Goal: Transaction & Acquisition: Download file/media

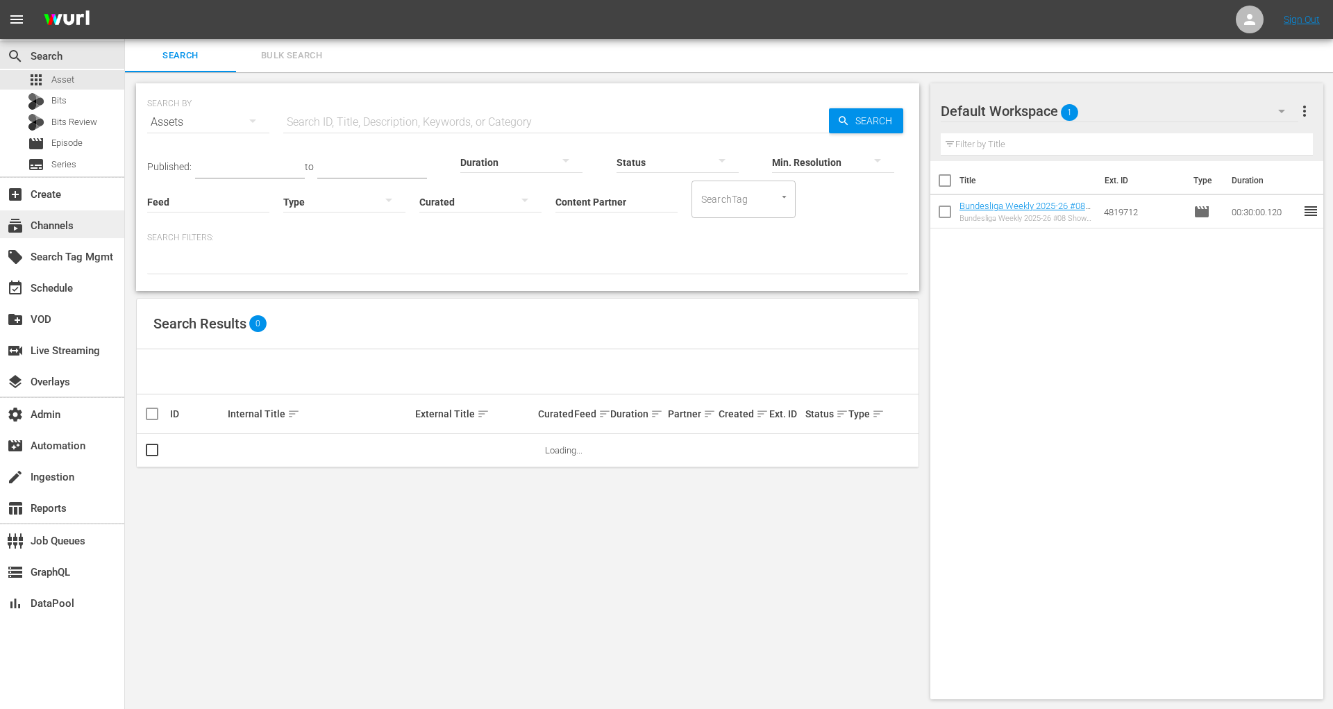
click at [66, 228] on div "subscriptions Channels" at bounding box center [39, 223] width 78 height 13
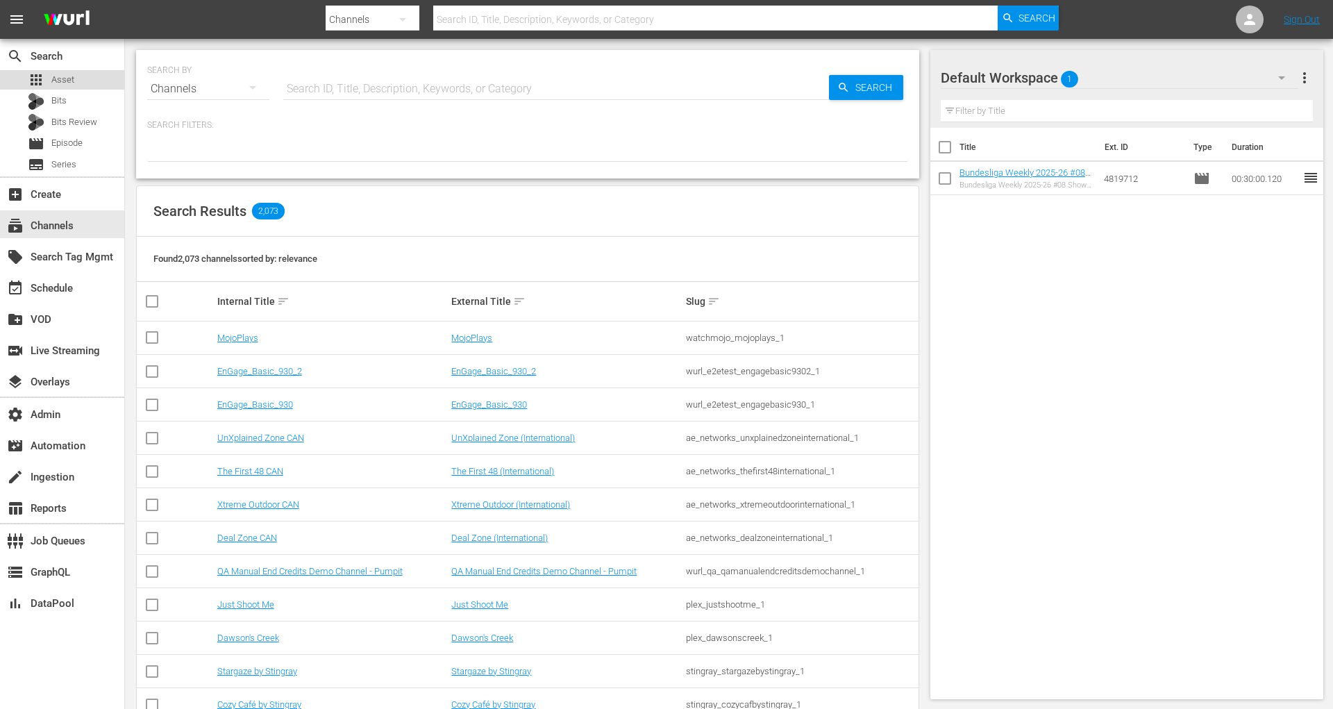
click at [92, 75] on div "apps Asset" at bounding box center [62, 79] width 124 height 19
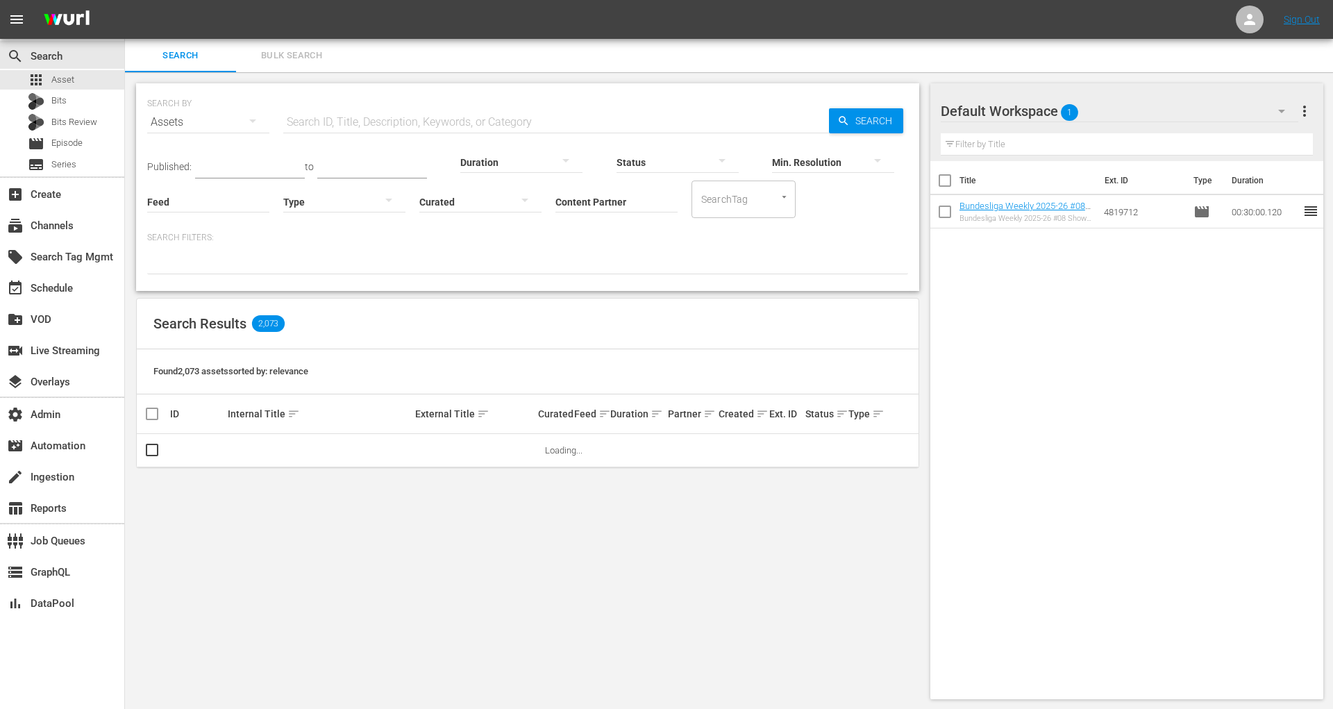
click at [580, 203] on input "Content Partner" at bounding box center [617, 203] width 122 height 50
click at [601, 236] on div "Plex (278)" at bounding box center [668, 240] width 203 height 33
type input "Plex (278)"
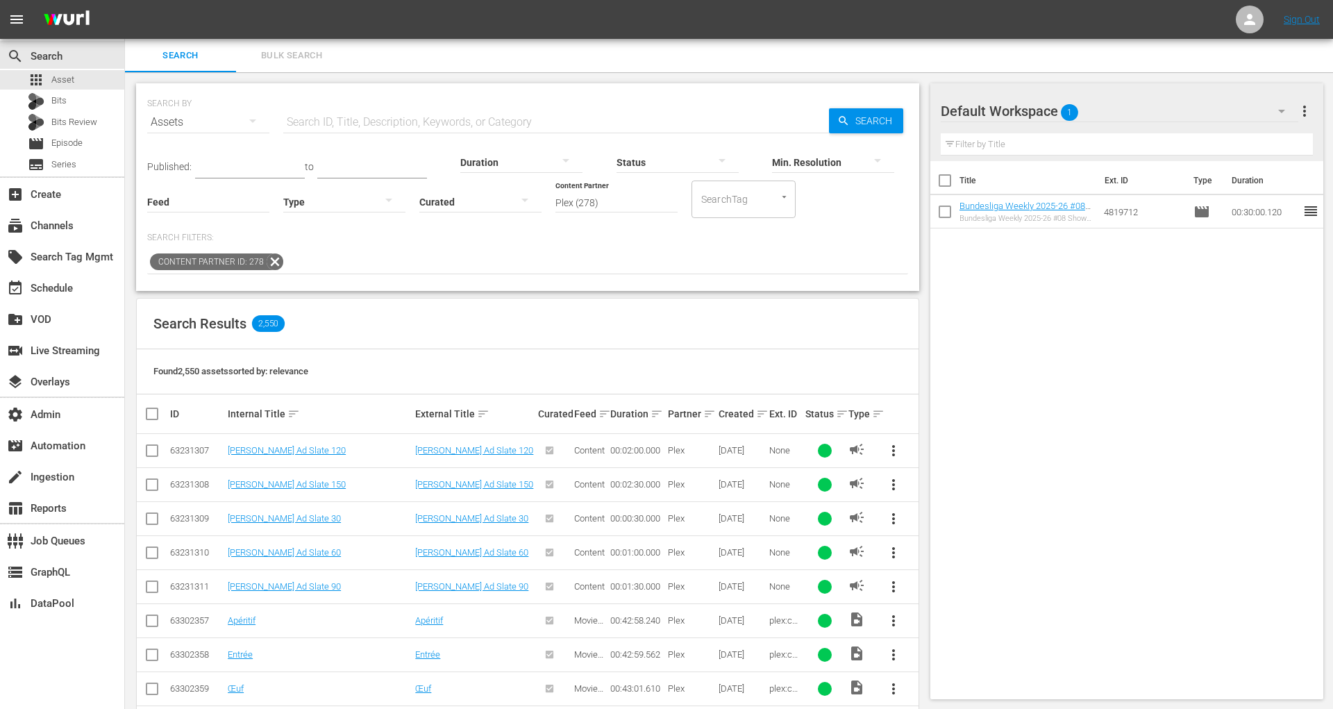
click at [407, 128] on input "text" at bounding box center [556, 122] width 546 height 33
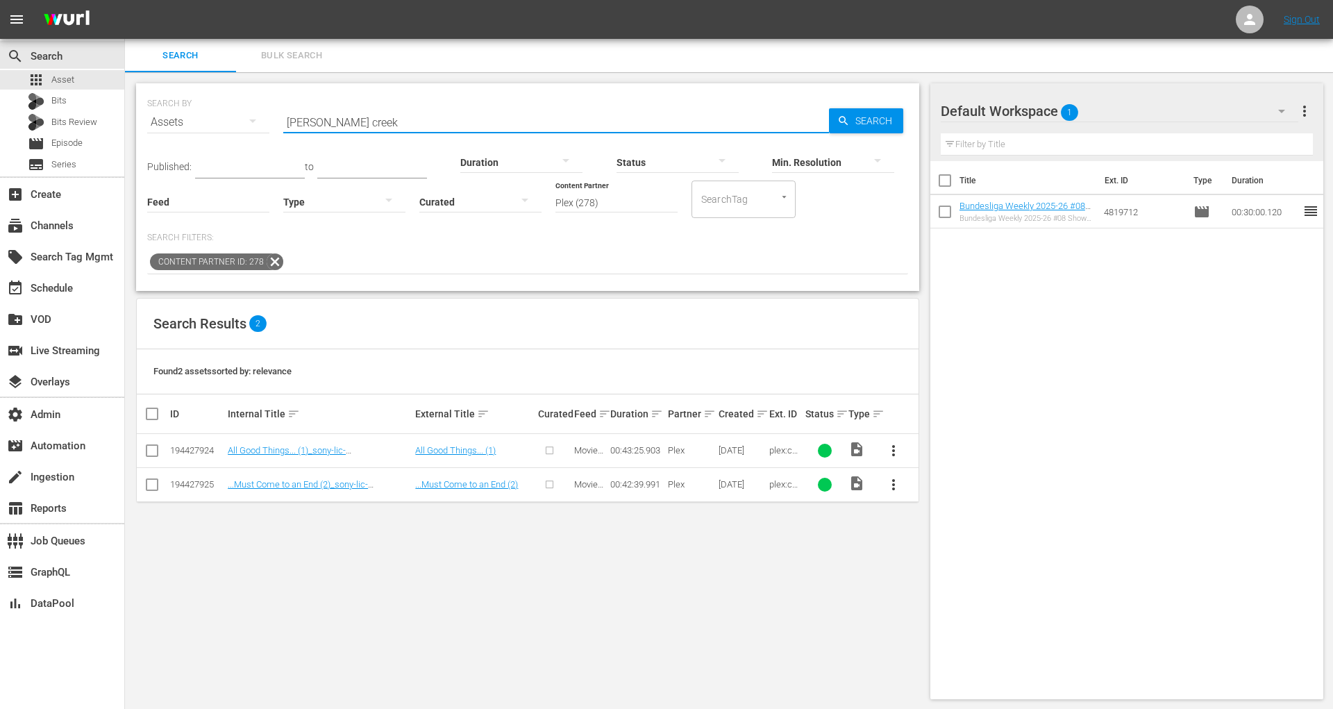
drag, startPoint x: 384, startPoint y: 121, endPoint x: 232, endPoint y: 121, distance: 152.1
click at [232, 121] on div "SEARCH BY Search By Assets Search ID, Title, Description, Keywords, or Category…" at bounding box center [527, 114] width 761 height 50
type input "just shoot me"
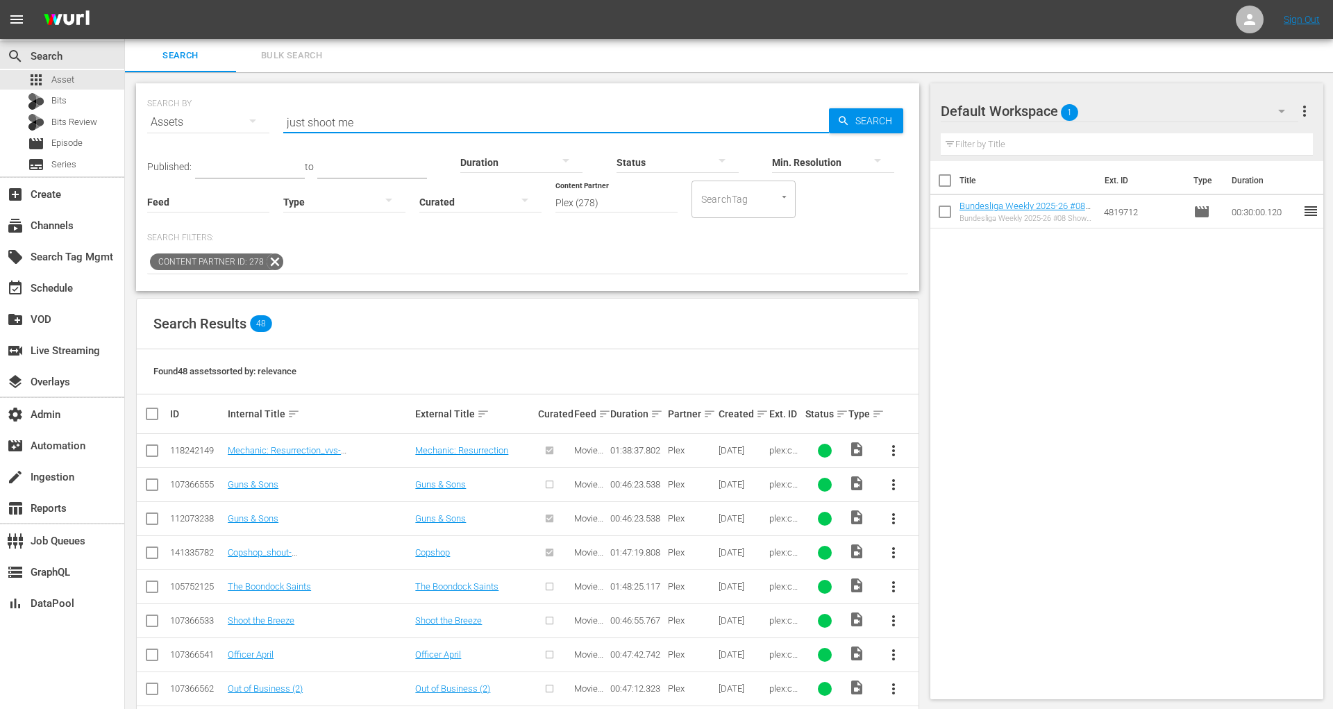
click at [269, 261] on icon at bounding box center [275, 262] width 17 height 17
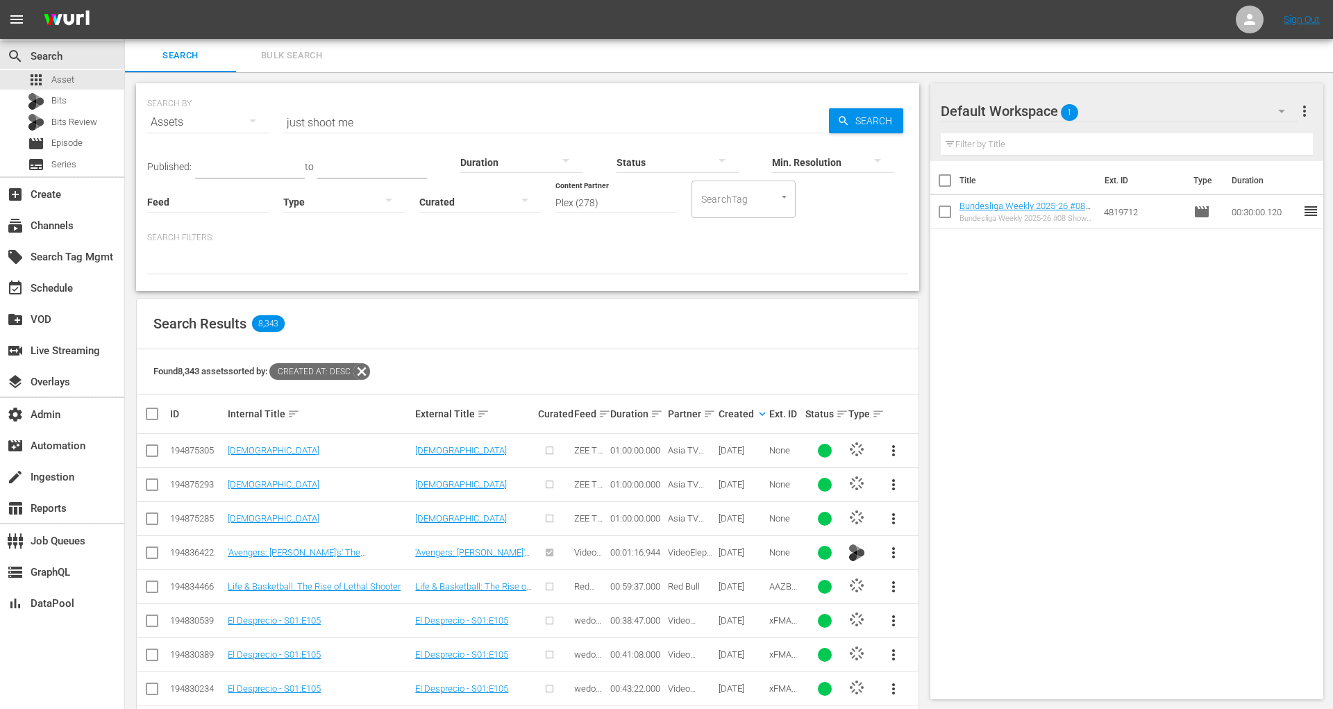
click at [624, 192] on input "Plex (278)" at bounding box center [617, 203] width 122 height 50
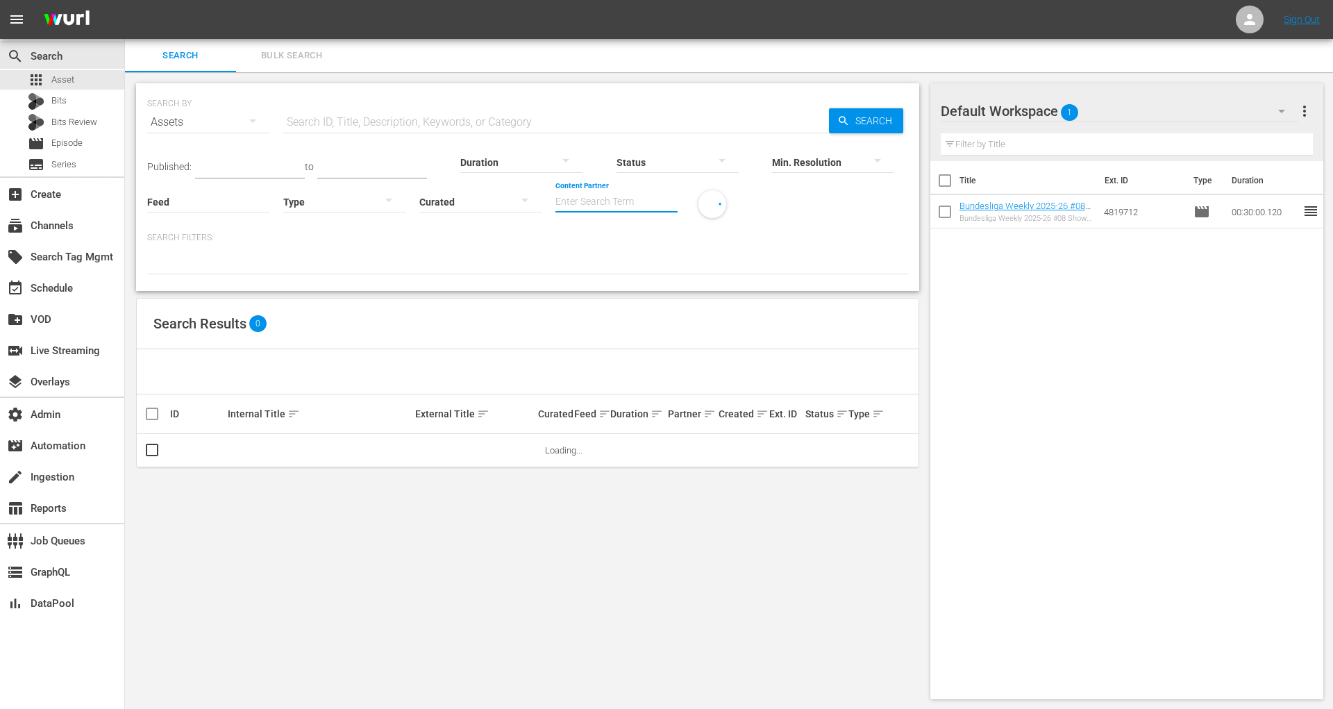
click at [591, 210] on input "Content Partner" at bounding box center [617, 203] width 122 height 50
click at [617, 243] on div "Plex (278)" at bounding box center [668, 240] width 203 height 33
type input "Plex (278)"
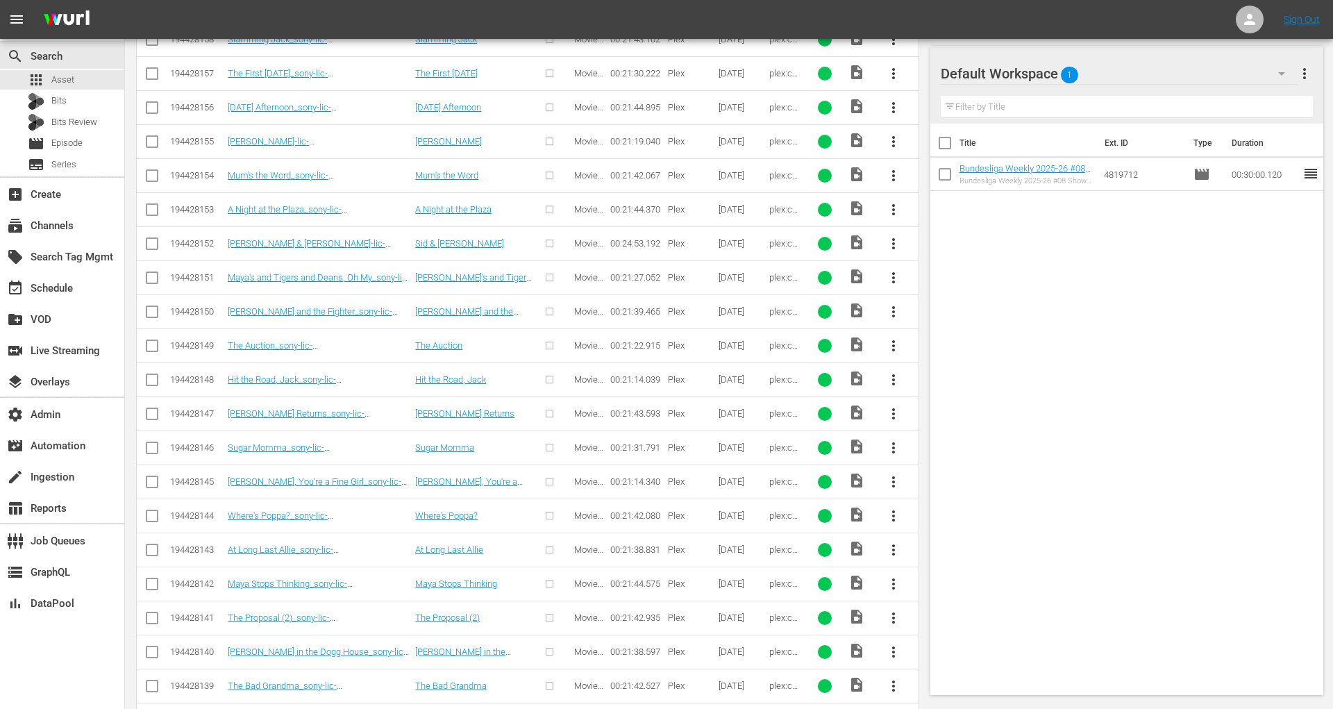
scroll to position [563, 0]
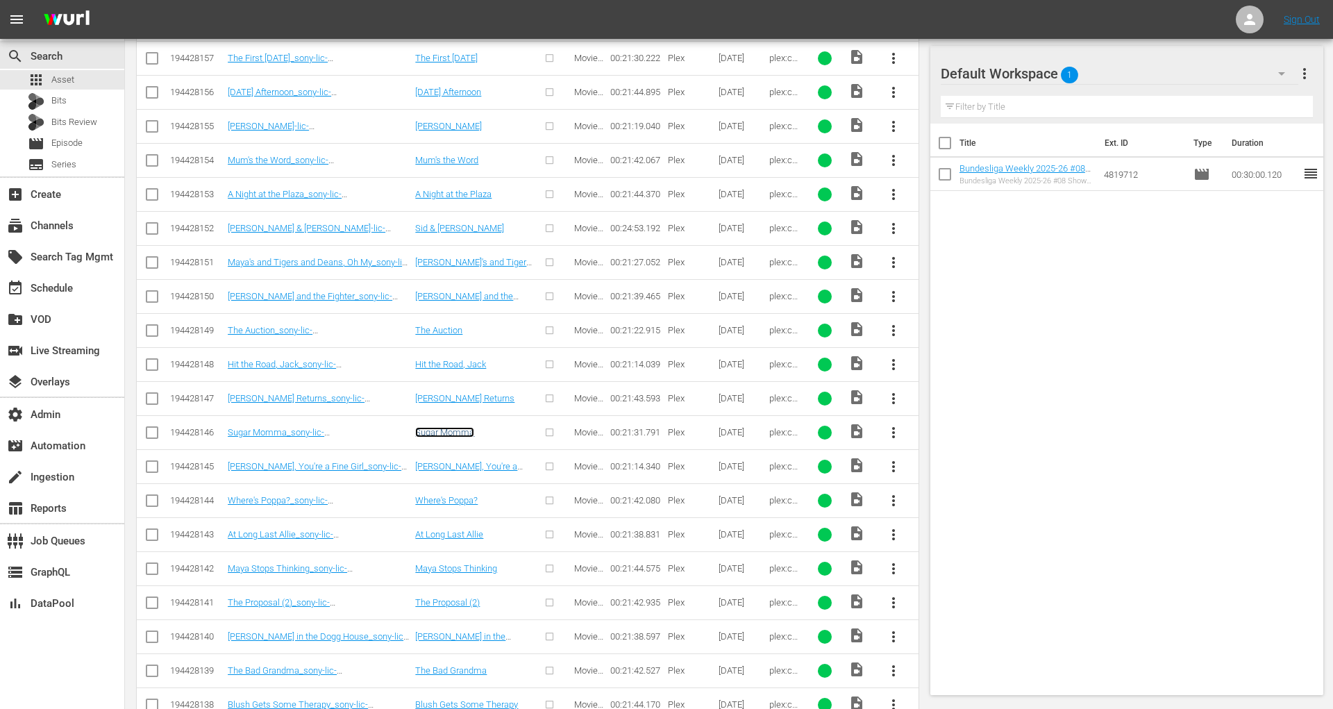
click at [456, 427] on link "Sugar Momma" at bounding box center [444, 432] width 59 height 10
click at [53, 169] on span "Series" at bounding box center [63, 165] width 25 height 14
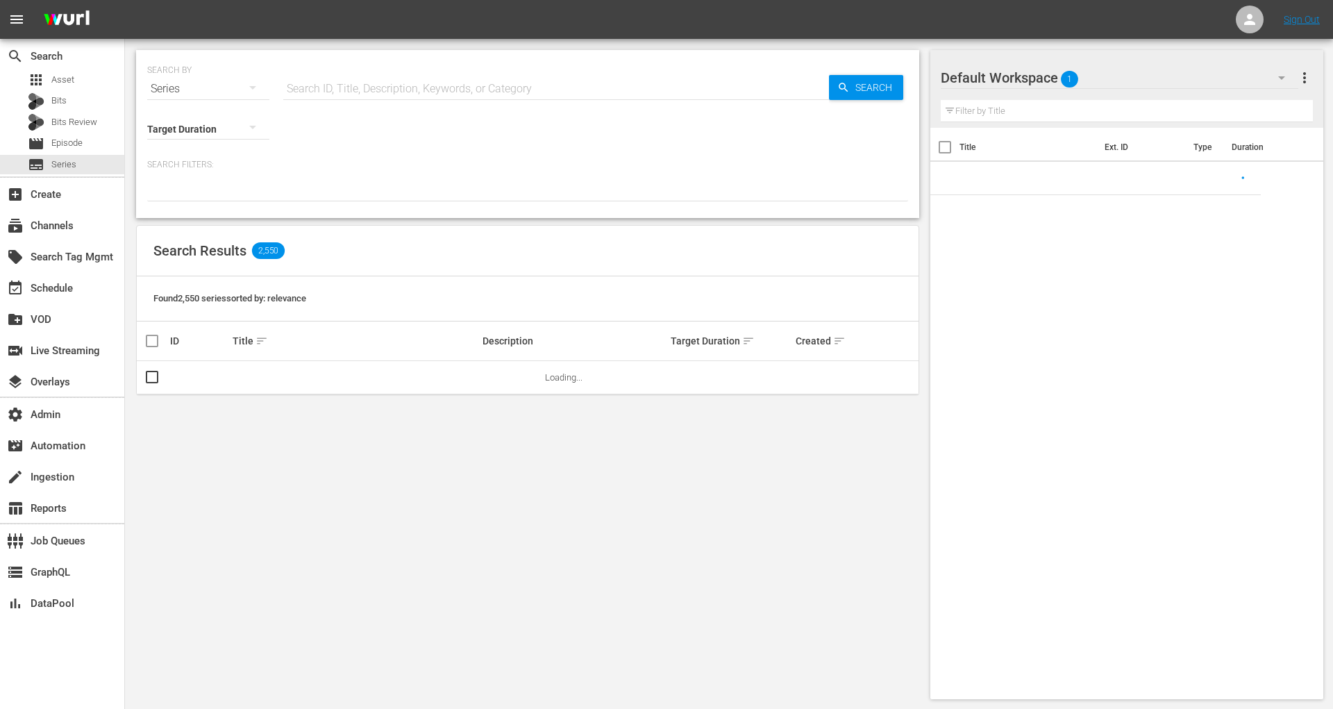
click at [403, 87] on input "text" at bounding box center [556, 88] width 546 height 33
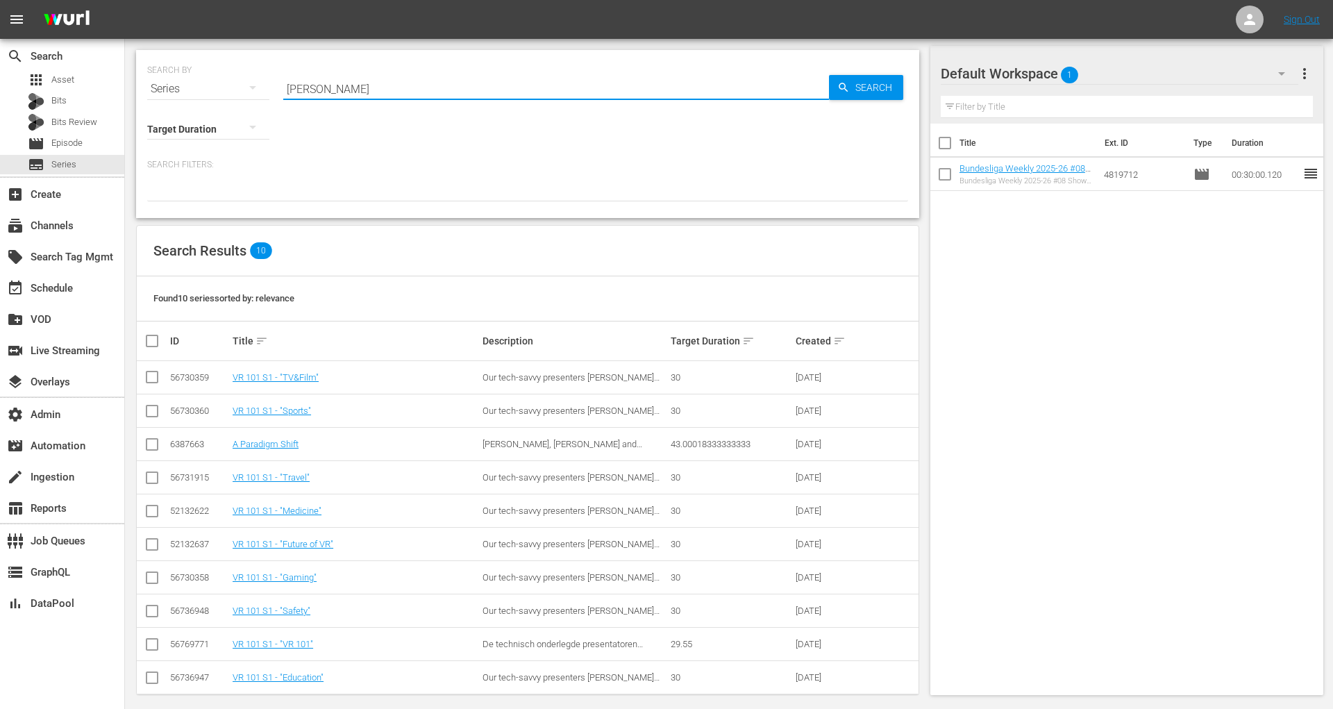
scroll to position [10, 0]
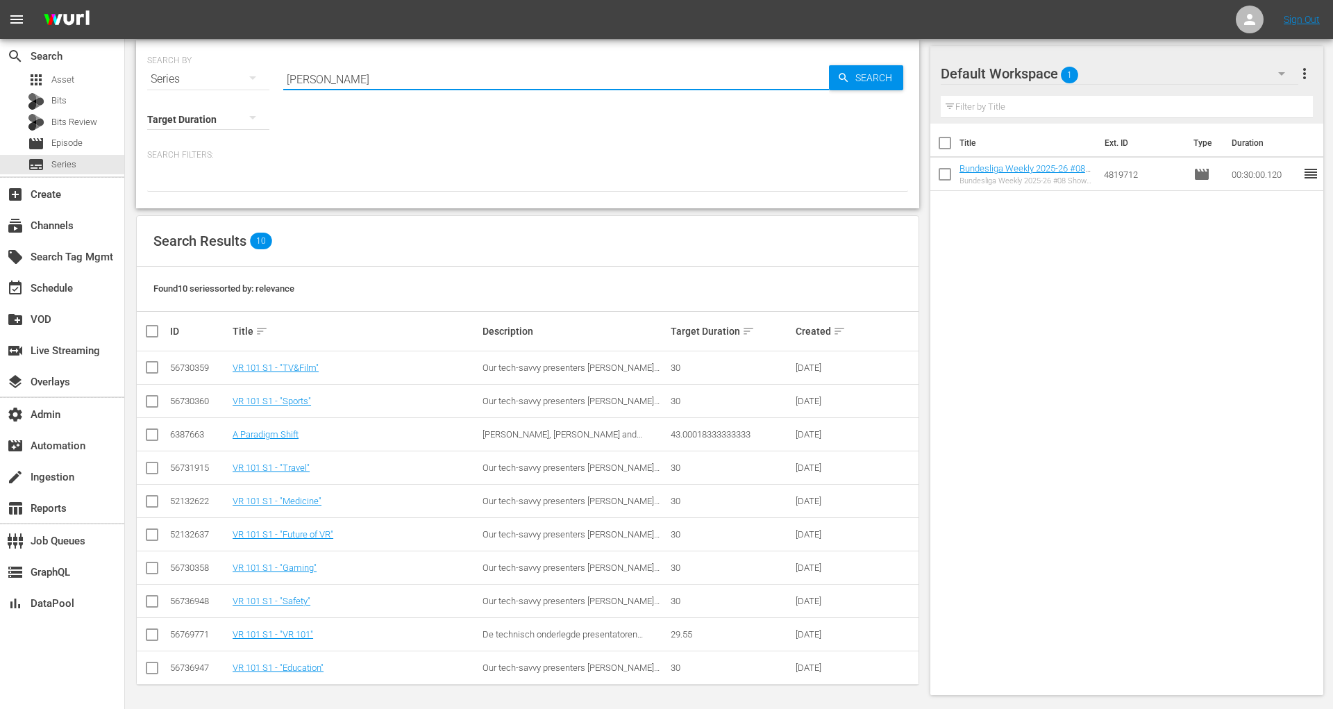
drag, startPoint x: 368, startPoint y: 78, endPoint x: 286, endPoint y: 78, distance: 82.0
click at [286, 78] on input "dawson" at bounding box center [556, 79] width 546 height 33
type input "just shoot me"
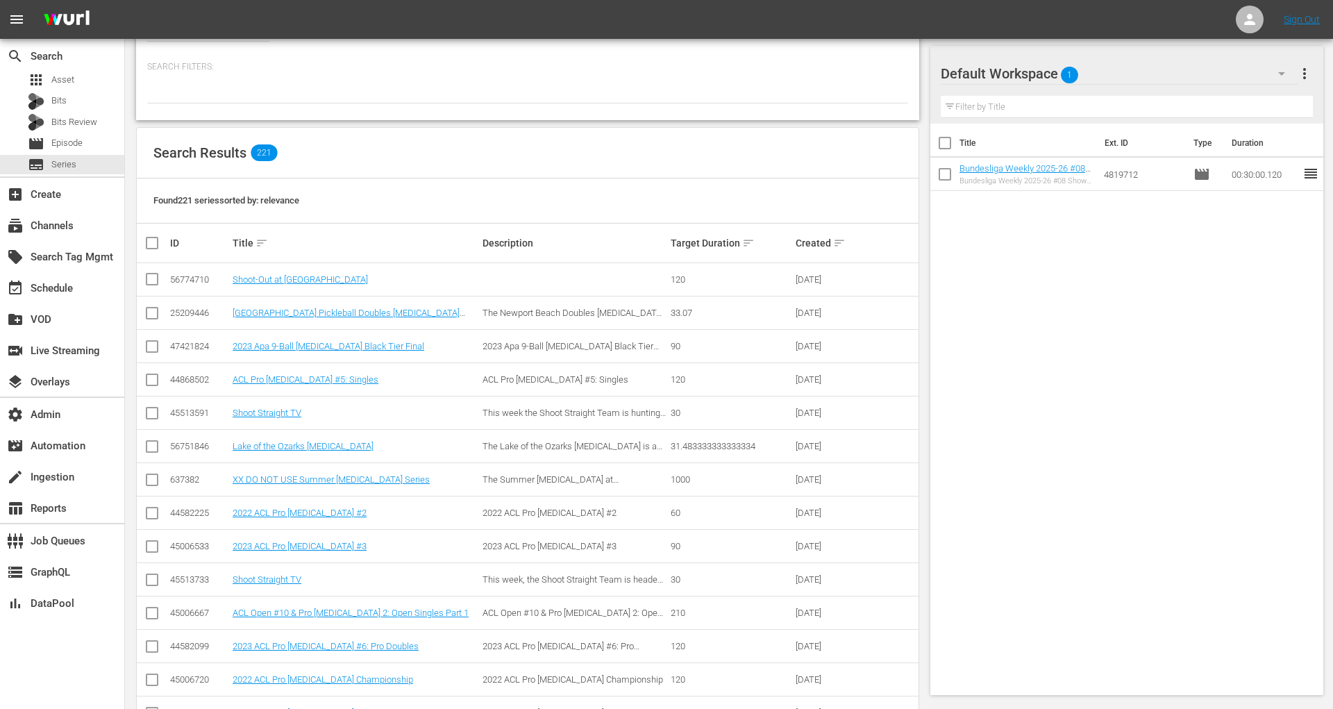
scroll to position [0, 0]
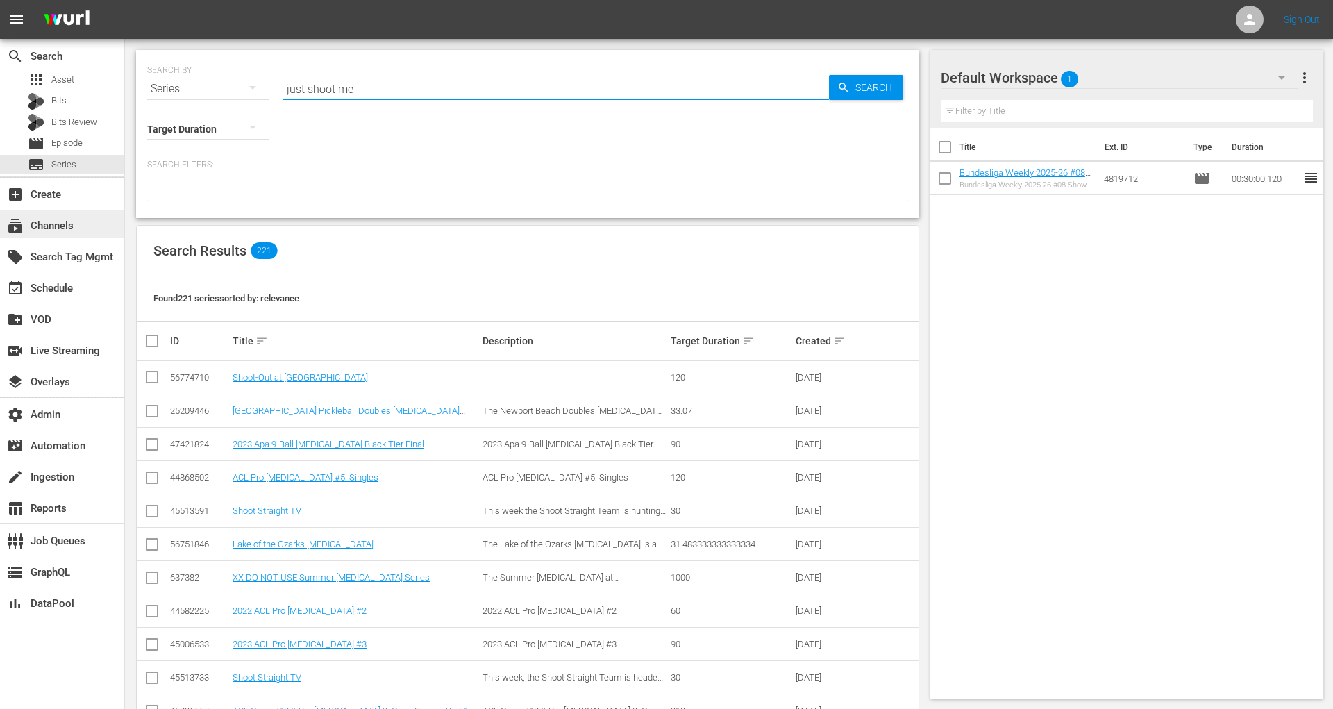
click at [67, 225] on div "subscriptions Channels" at bounding box center [39, 223] width 78 height 13
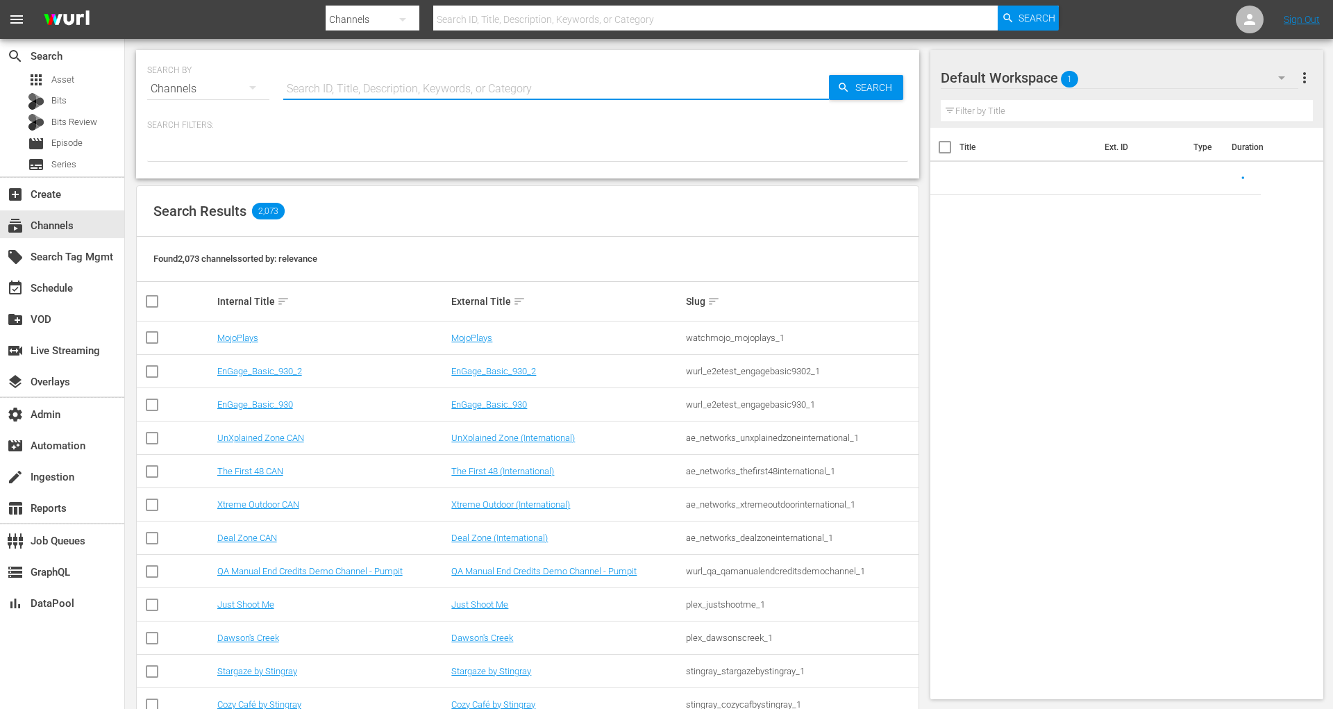
click at [378, 94] on input "text" at bounding box center [556, 88] width 546 height 33
type input "c"
type input "plex"
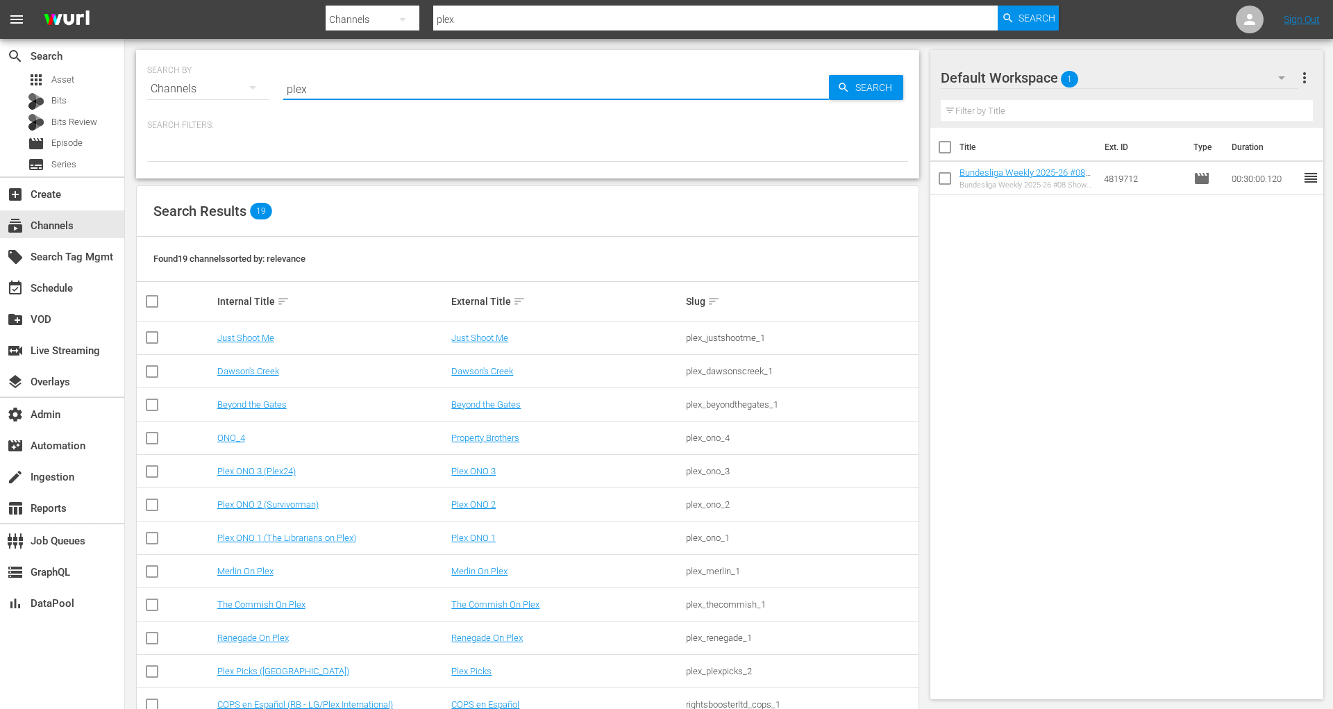
click at [726, 334] on div "plex_justshootme_1" at bounding box center [801, 338] width 231 height 10
copy div "plex_justshootme_1"
click at [738, 373] on div "plex_dawsonscreek_1" at bounding box center [801, 371] width 231 height 10
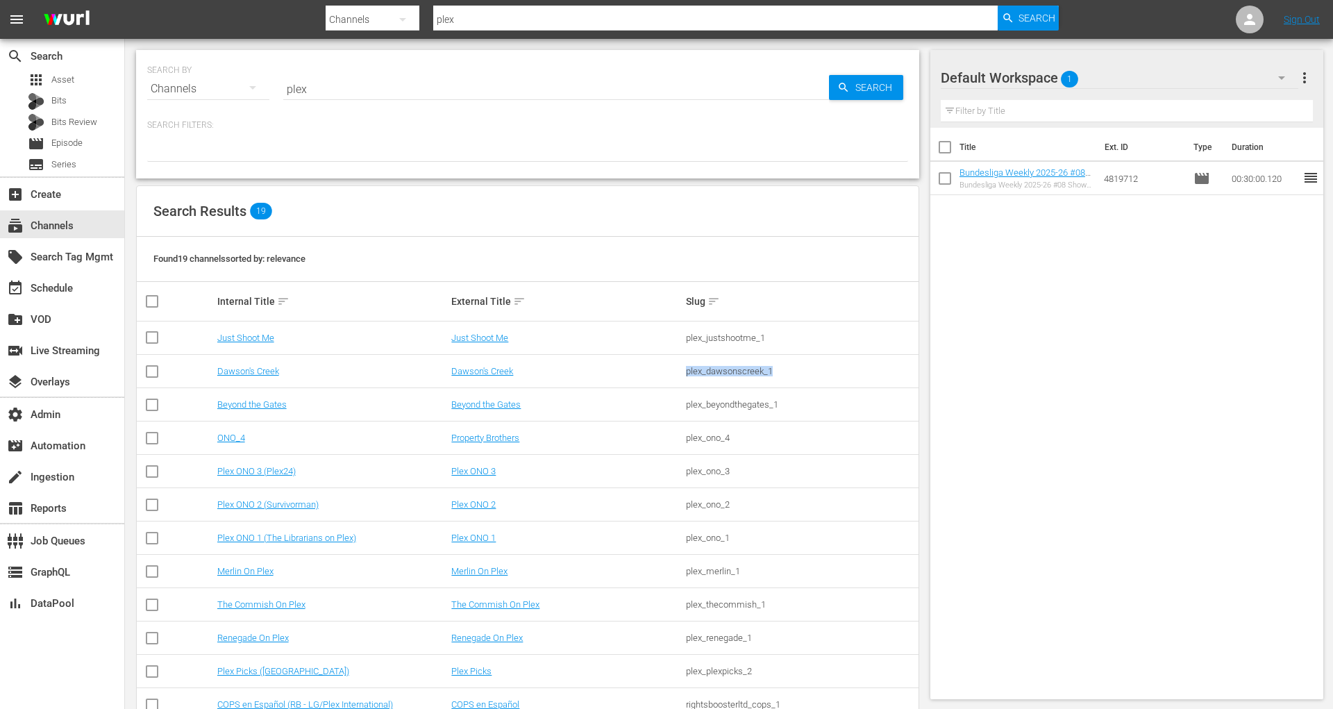
copy div "plex_dawsonscreek_1"
click at [724, 406] on div "plex_beyondthegates_1" at bounding box center [801, 404] width 231 height 10
copy div "plex_beyondthegates_1"
click at [480, 340] on link "Just Shoot Me" at bounding box center [479, 338] width 57 height 10
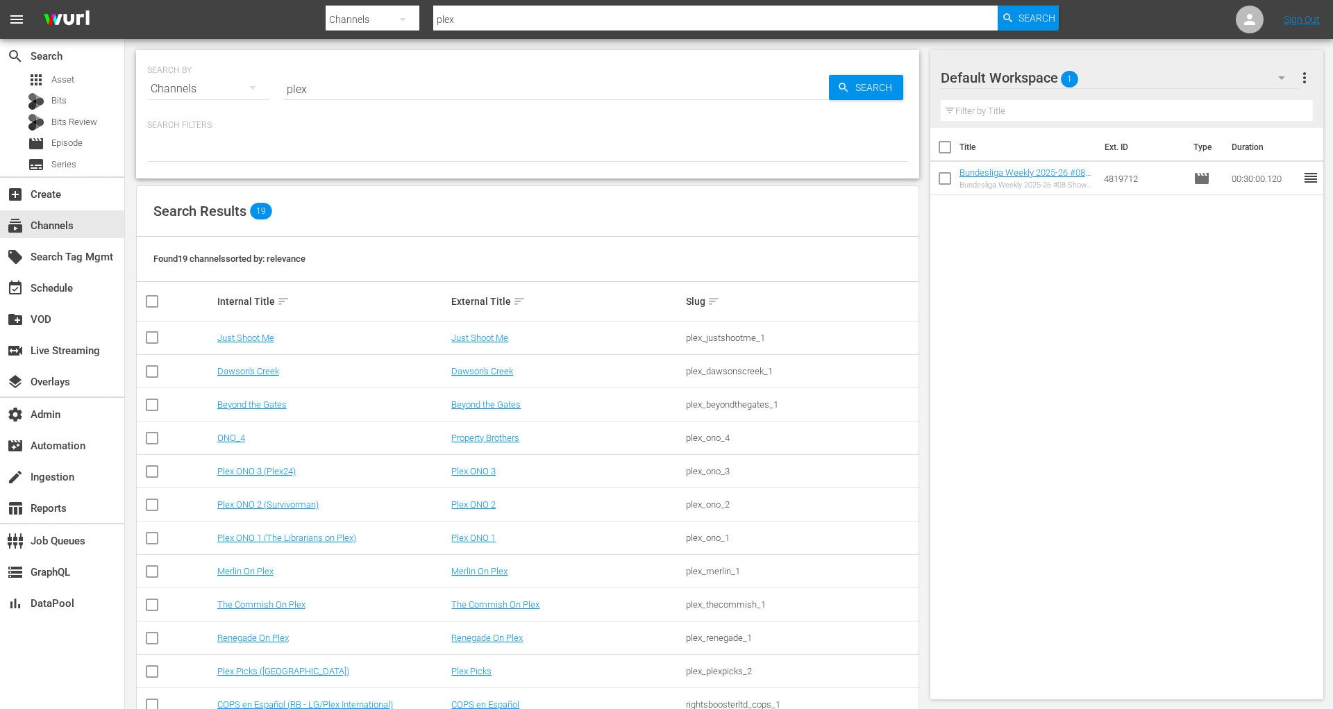
click at [480, 376] on td "Dawson's Creek" at bounding box center [566, 371] width 235 height 33
click at [480, 370] on link "Dawson's Creek" at bounding box center [482, 371] width 62 height 10
click at [481, 404] on link "Beyond the Gates" at bounding box center [485, 404] width 69 height 10
click at [499, 434] on link "Property Brothers" at bounding box center [485, 438] width 68 height 10
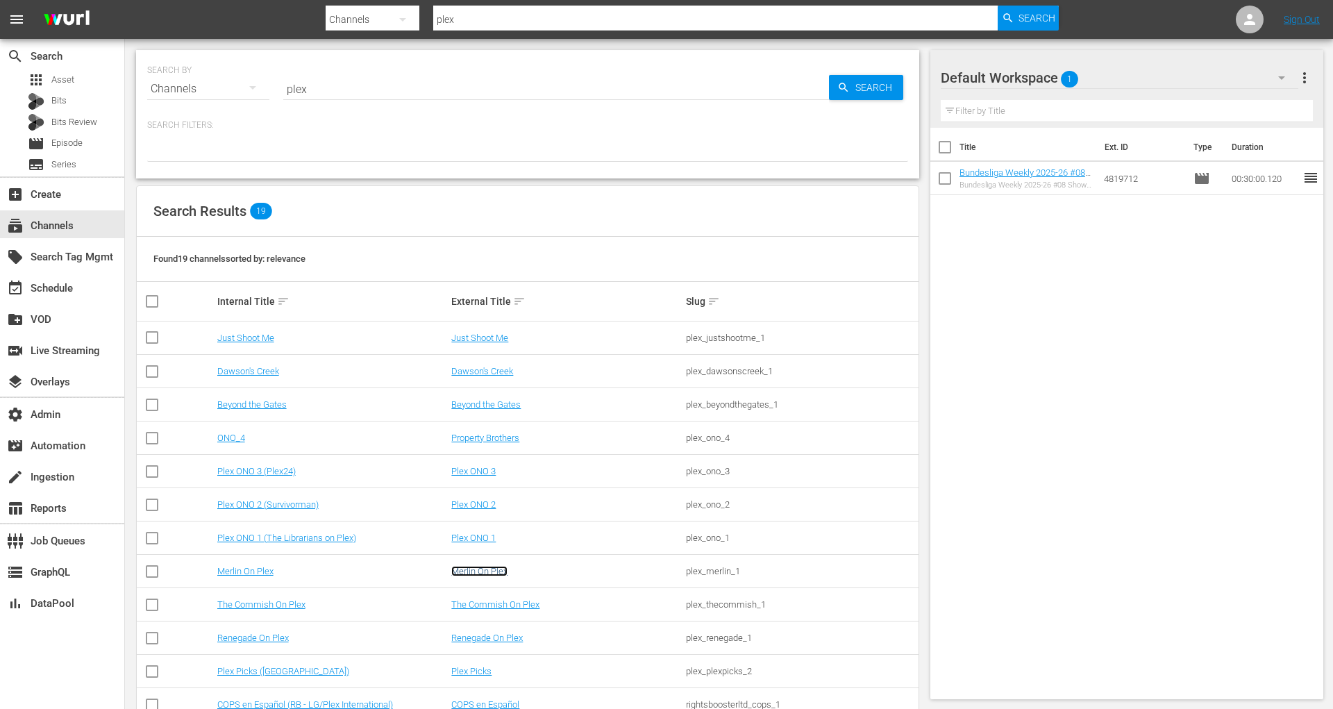
click at [501, 568] on link "Merlin On Plex" at bounding box center [479, 571] width 56 height 10
click at [479, 468] on link "Plex ONO 3" at bounding box center [473, 471] width 44 height 10
click at [479, 494] on td "Plex ONO 2" at bounding box center [566, 504] width 235 height 33
click at [479, 503] on link "Plex ONO 2" at bounding box center [473, 504] width 44 height 10
click at [479, 540] on link "Plex ONO 1" at bounding box center [473, 538] width 44 height 10
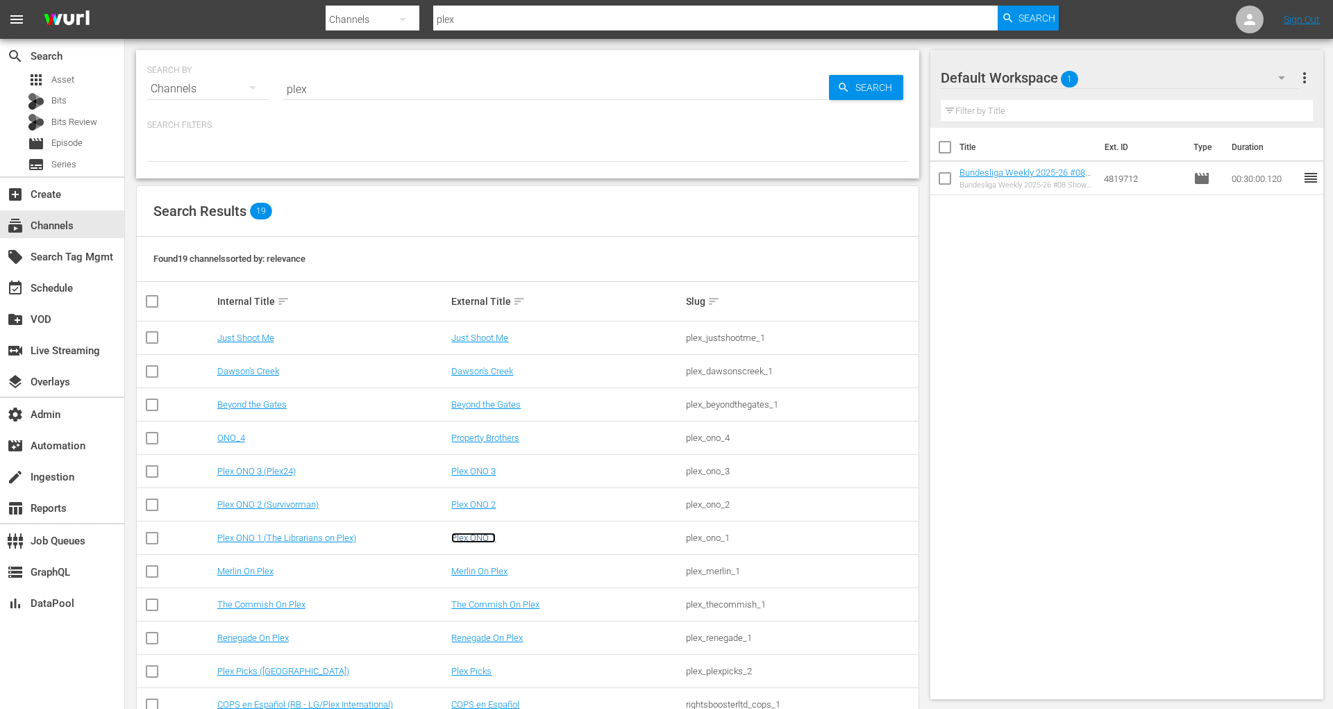
click at [481, 536] on link "Plex ONO 1" at bounding box center [473, 538] width 44 height 10
click at [709, 538] on div "plex_ono_1" at bounding box center [801, 538] width 231 height 10
copy tbody "plex_ono_1"
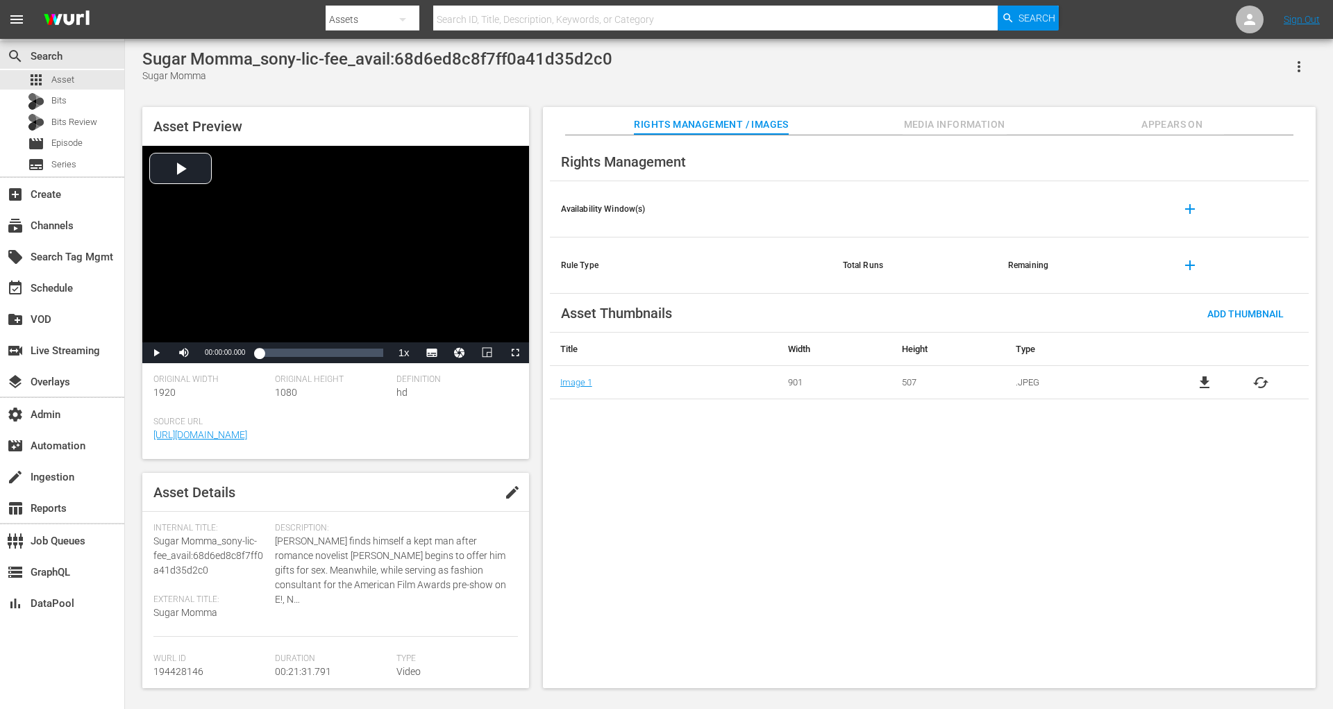
click at [965, 140] on div "Rights Management Availability Window(s) add Rule Type Total Runs Remaining add…" at bounding box center [929, 412] width 773 height 554
click at [961, 125] on span "Media Information" at bounding box center [955, 124] width 104 height 17
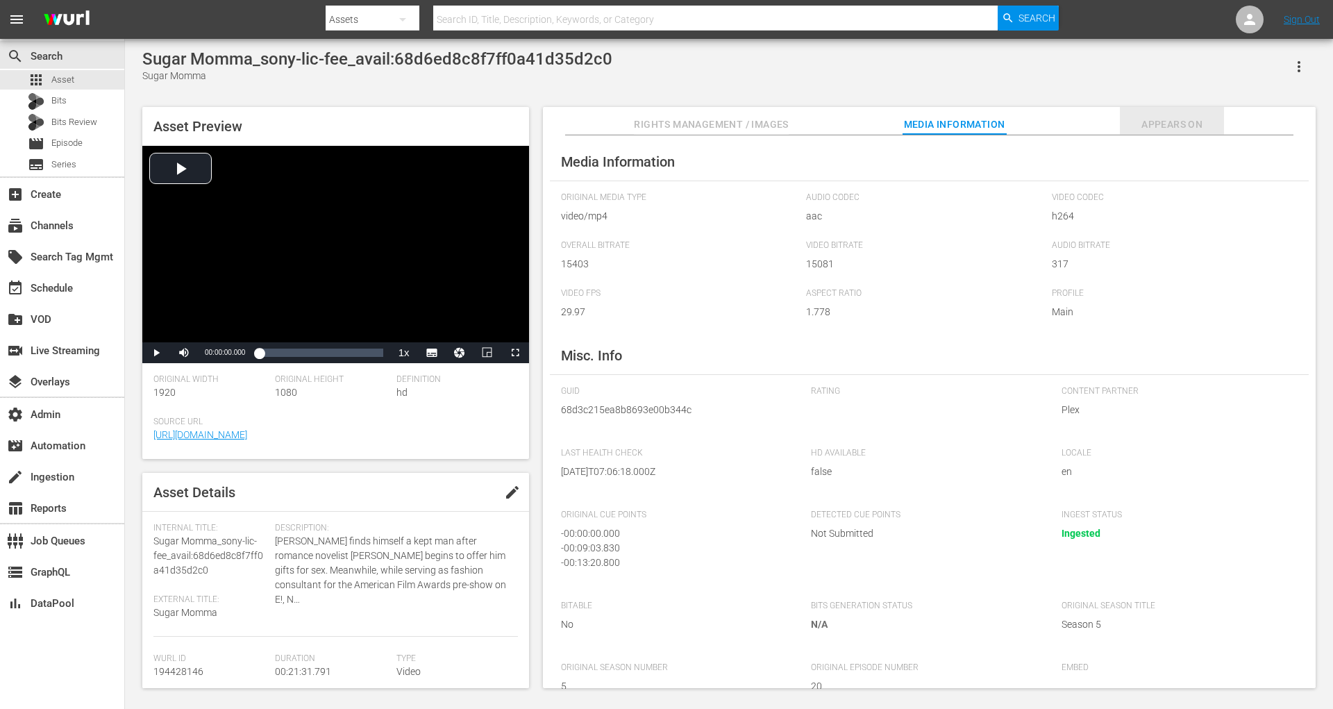
click at [1182, 126] on span "Appears On" at bounding box center [1172, 124] width 104 height 17
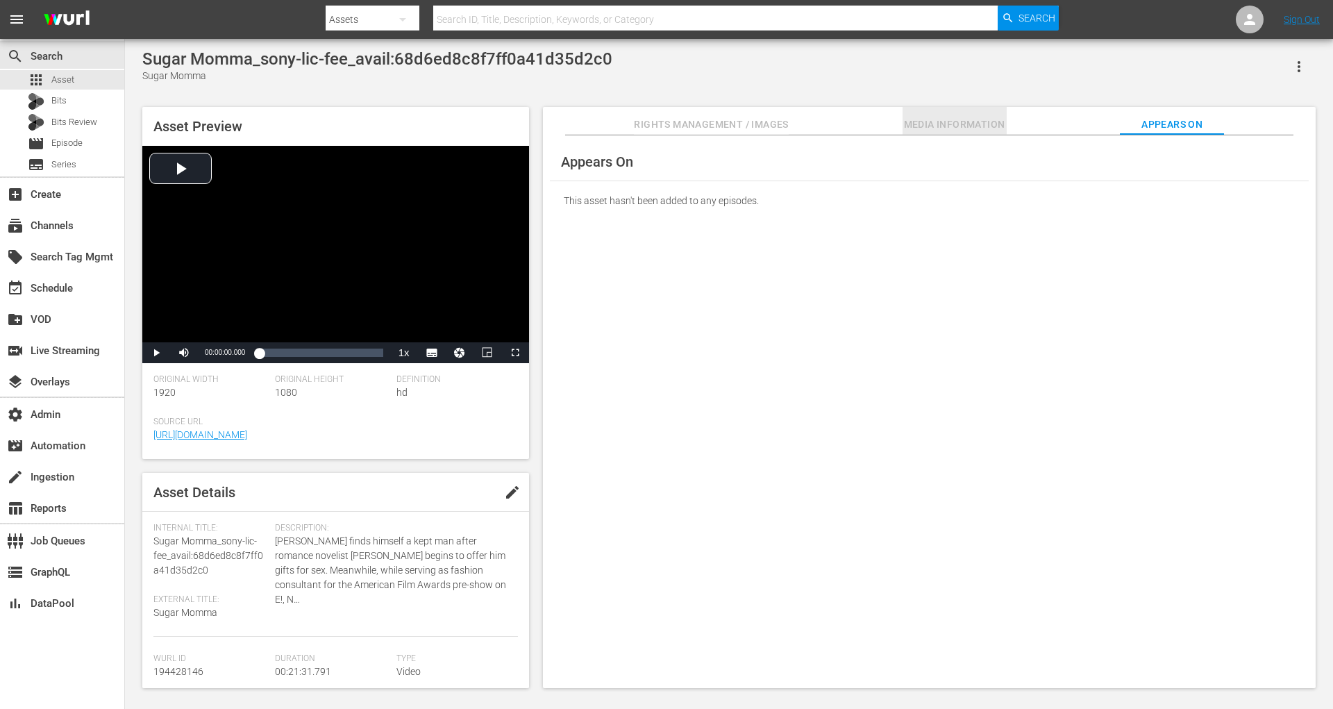
click at [979, 120] on span "Media Information" at bounding box center [955, 124] width 104 height 17
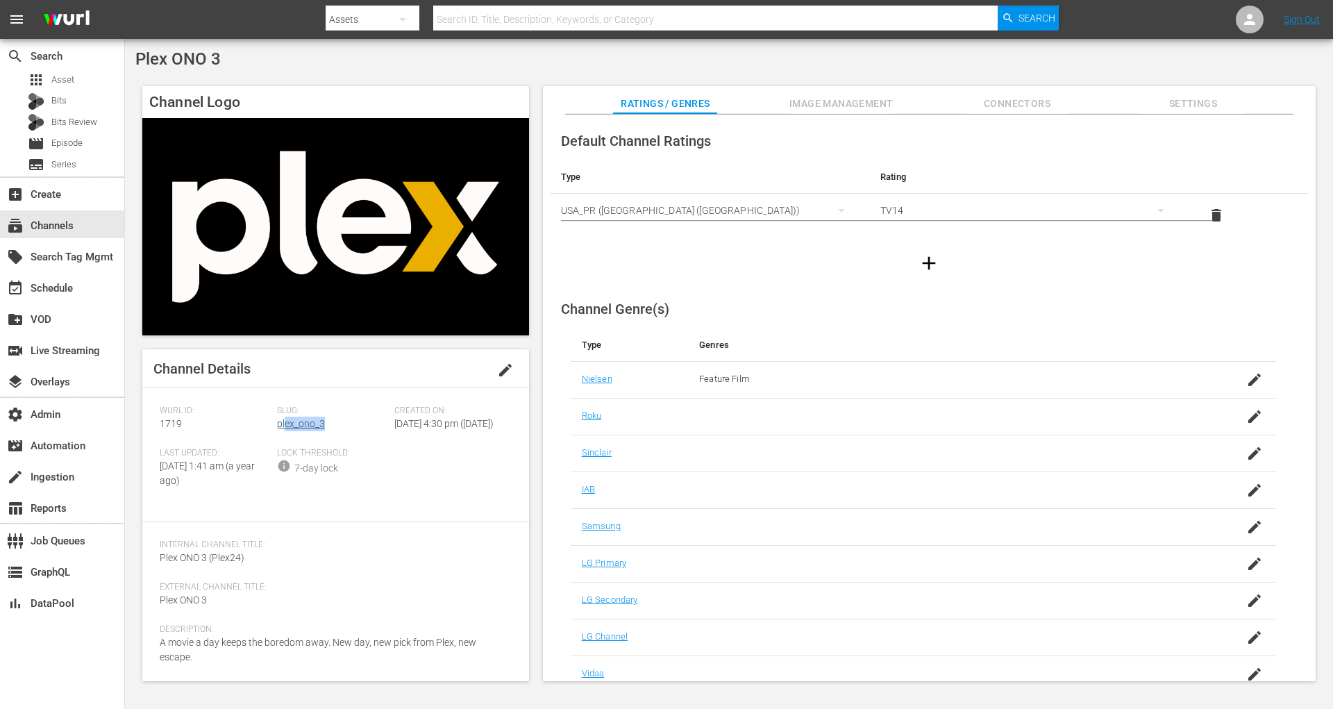
drag, startPoint x: 328, startPoint y: 418, endPoint x: 285, endPoint y: 423, distance: 42.6
click at [285, 423] on div "Slug: plex_ono_3" at bounding box center [335, 427] width 117 height 42
click at [349, 419] on div "Slug: plex_ono_3" at bounding box center [335, 427] width 117 height 42
drag, startPoint x: 335, startPoint y: 419, endPoint x: 275, endPoint y: 420, distance: 59.7
click at [275, 420] on div "Wurl ID: 1719 Slug: plex_ono_3 Created On: Wed February 28th 2024 @ 4:30 pm (2 …" at bounding box center [336, 455] width 352 height 99
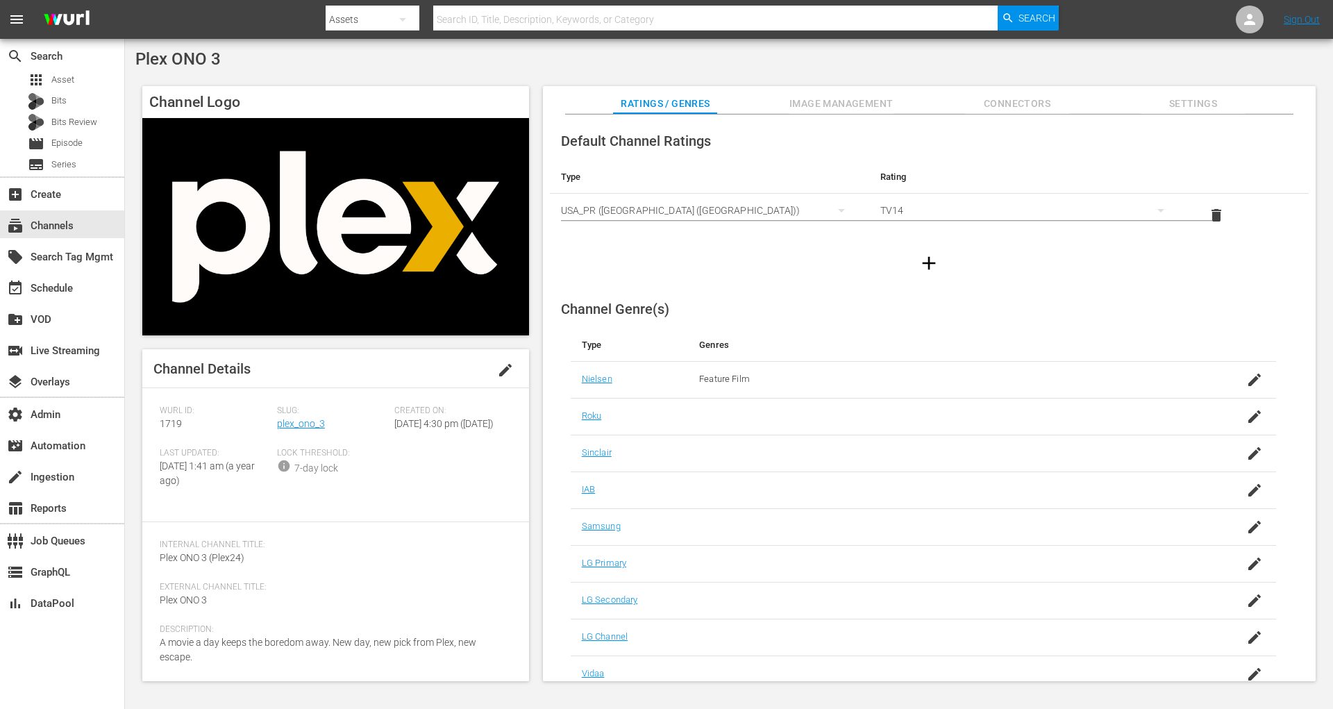
click at [270, 422] on div "Wurl ID: 1719" at bounding box center [218, 427] width 117 height 42
drag, startPoint x: 270, startPoint y: 422, endPoint x: 324, endPoint y: 422, distance: 53.5
click at [324, 422] on div "Wurl ID: 1719 Slug: plex_ono_3 Created On: Wed February 28th 2024 @ 4:30 pm (2 …" at bounding box center [336, 455] width 352 height 99
click at [324, 422] on div "Slug: plex_ono_3" at bounding box center [335, 427] width 117 height 42
drag, startPoint x: 331, startPoint y: 422, endPoint x: 277, endPoint y: 425, distance: 53.6
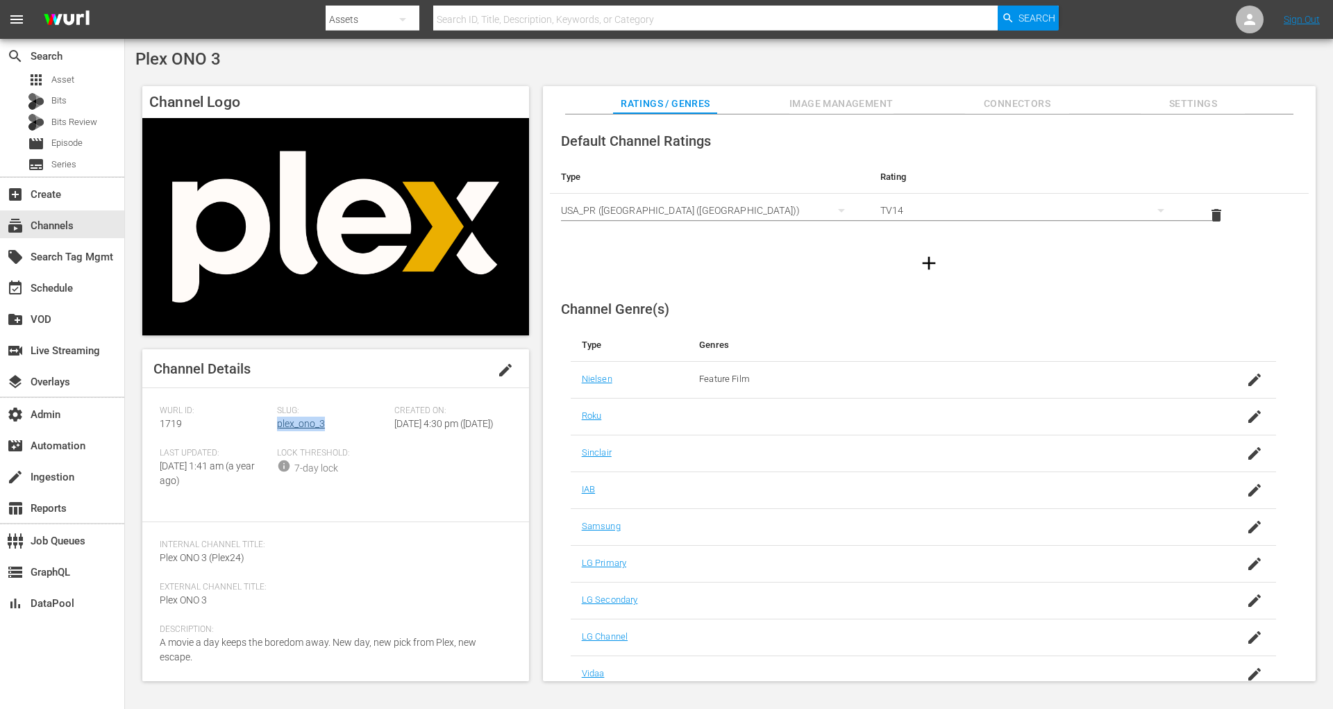
click at [277, 425] on div "Slug: plex_ono_3" at bounding box center [335, 427] width 117 height 42
copy link "plex_ono_3"
drag, startPoint x: 340, startPoint y: 424, endPoint x: 274, endPoint y: 426, distance: 65.3
click at [274, 426] on div "Wurl ID: 1701 Slug: plex_ono_2 Created On: Tue January 30th 2024 @ 3:33 pm (2 y…" at bounding box center [336, 450] width 352 height 88
click at [338, 422] on div "Slug: plex_ono_2" at bounding box center [335, 427] width 117 height 42
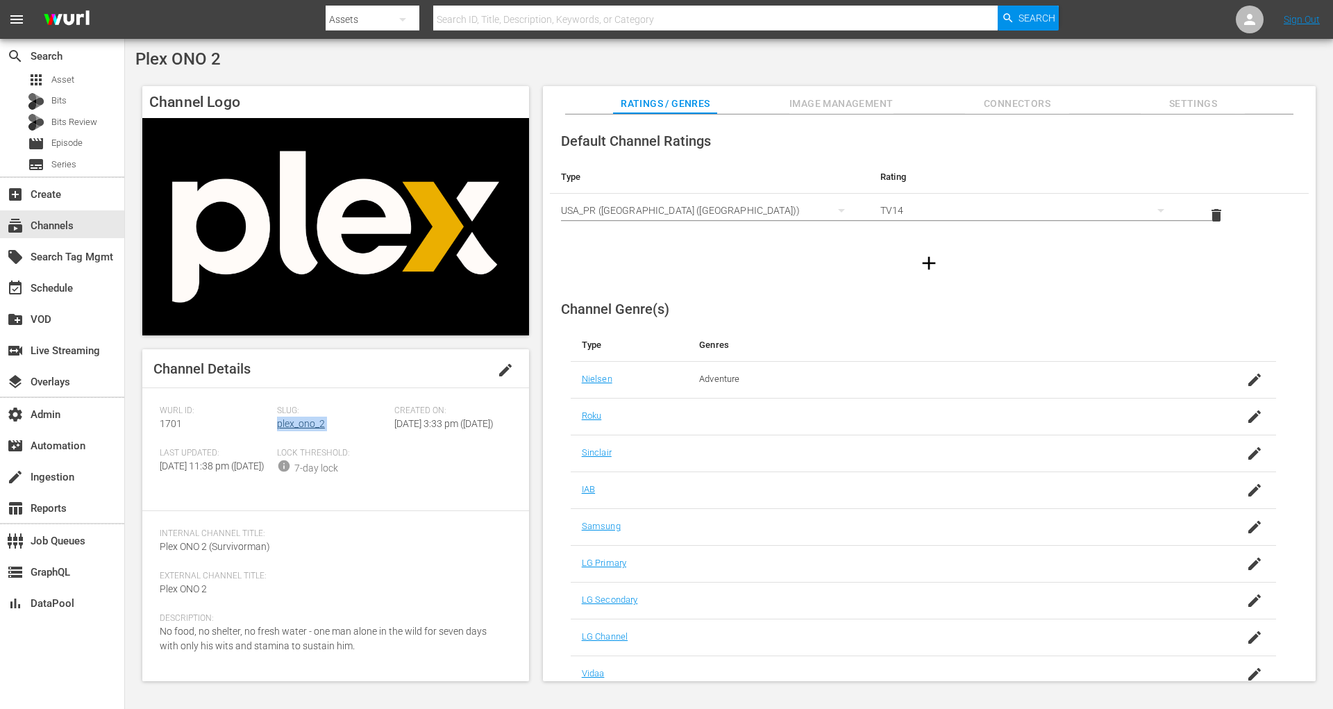
drag, startPoint x: 338, startPoint y: 422, endPoint x: 278, endPoint y: 422, distance: 59.7
click at [278, 422] on div "Slug: plex_ono_2" at bounding box center [335, 427] width 117 height 42
copy link "plex_ono_2"
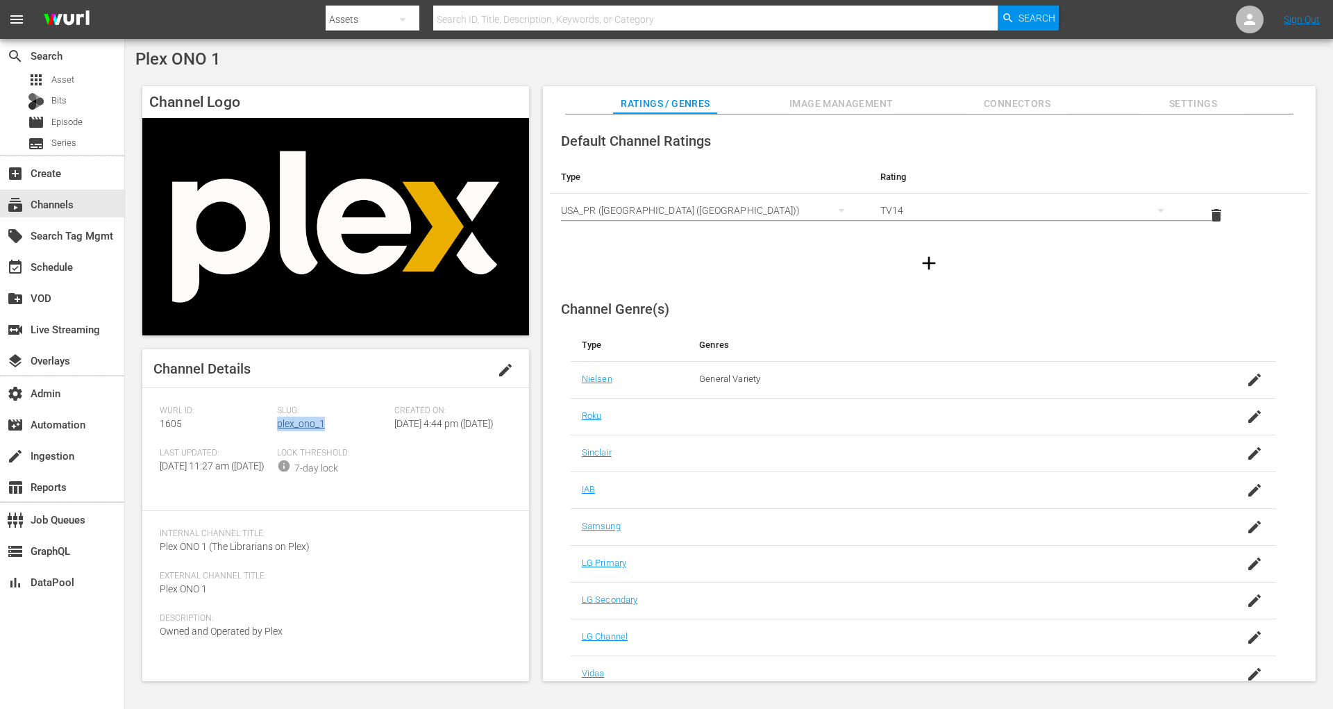
drag, startPoint x: 334, startPoint y: 432, endPoint x: 277, endPoint y: 426, distance: 57.2
click at [277, 426] on div "Slug: plex_ono_1" at bounding box center [335, 427] width 117 height 42
copy link "plex_ono_1"
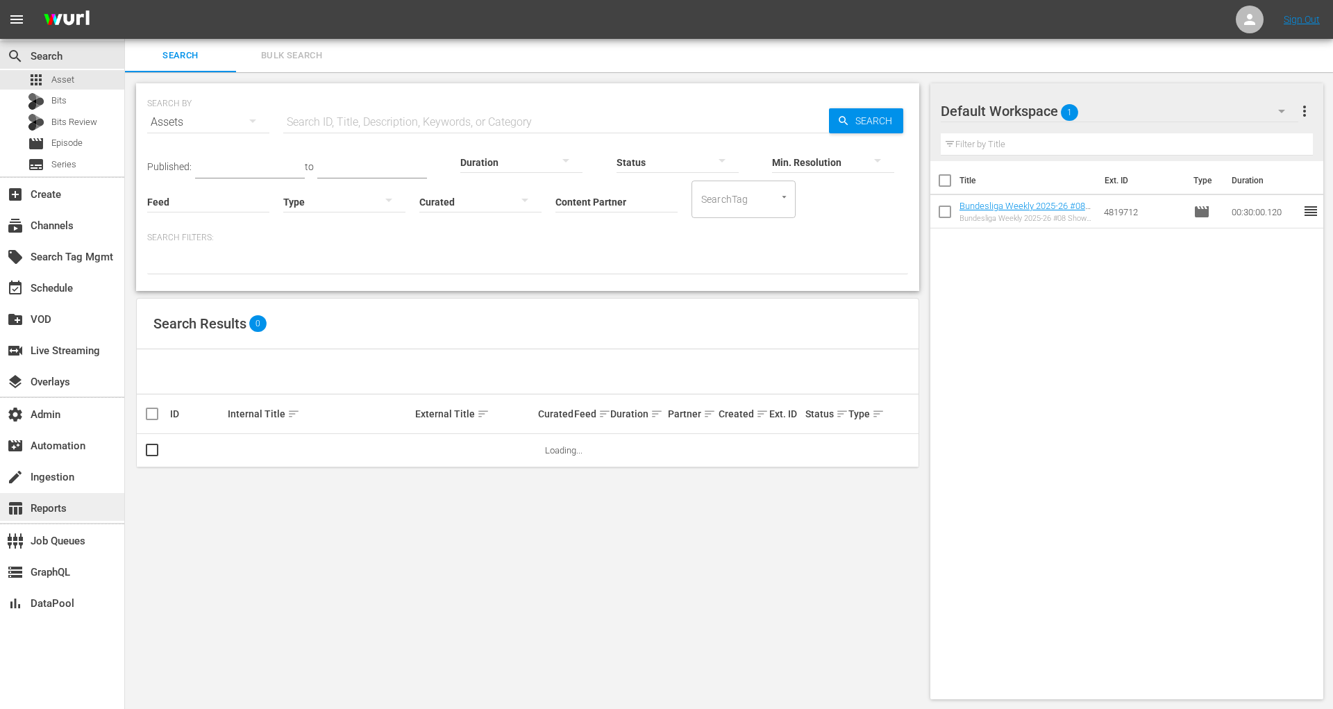
click at [71, 511] on div "table_chart Reports" at bounding box center [39, 506] width 78 height 13
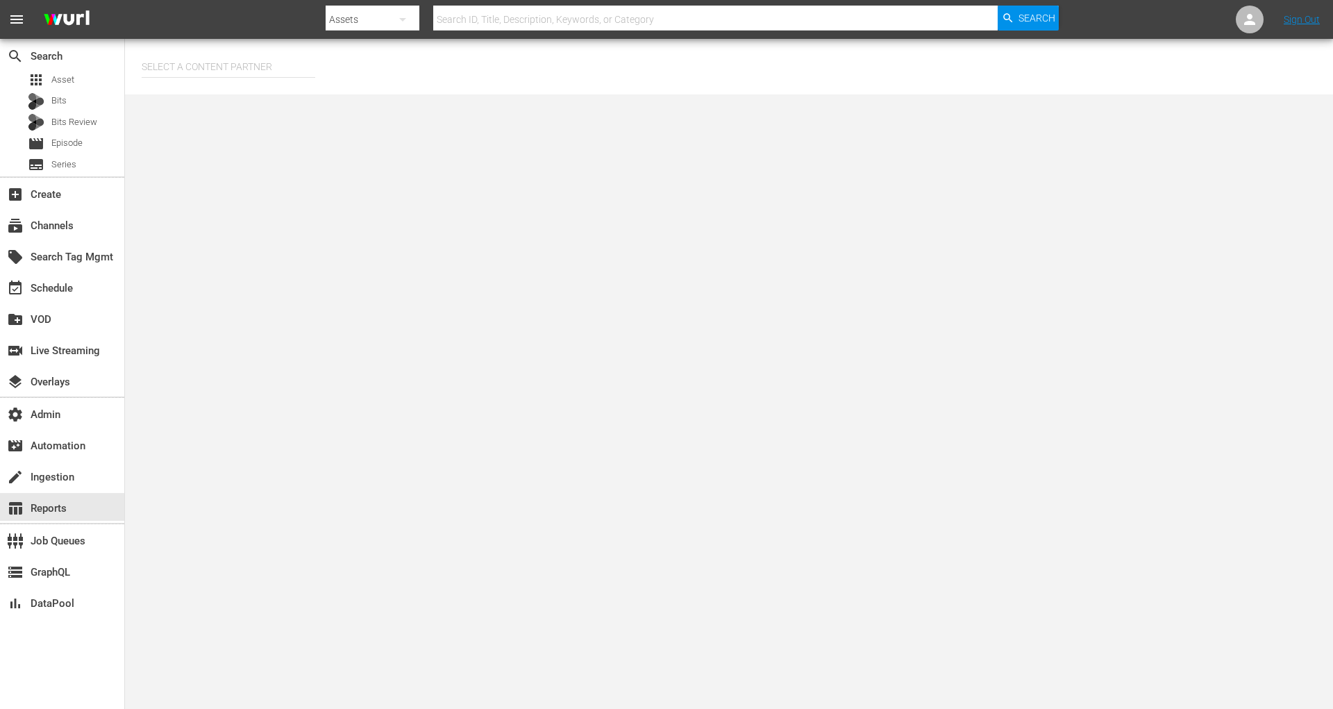
click at [188, 60] on input "text" at bounding box center [229, 66] width 174 height 33
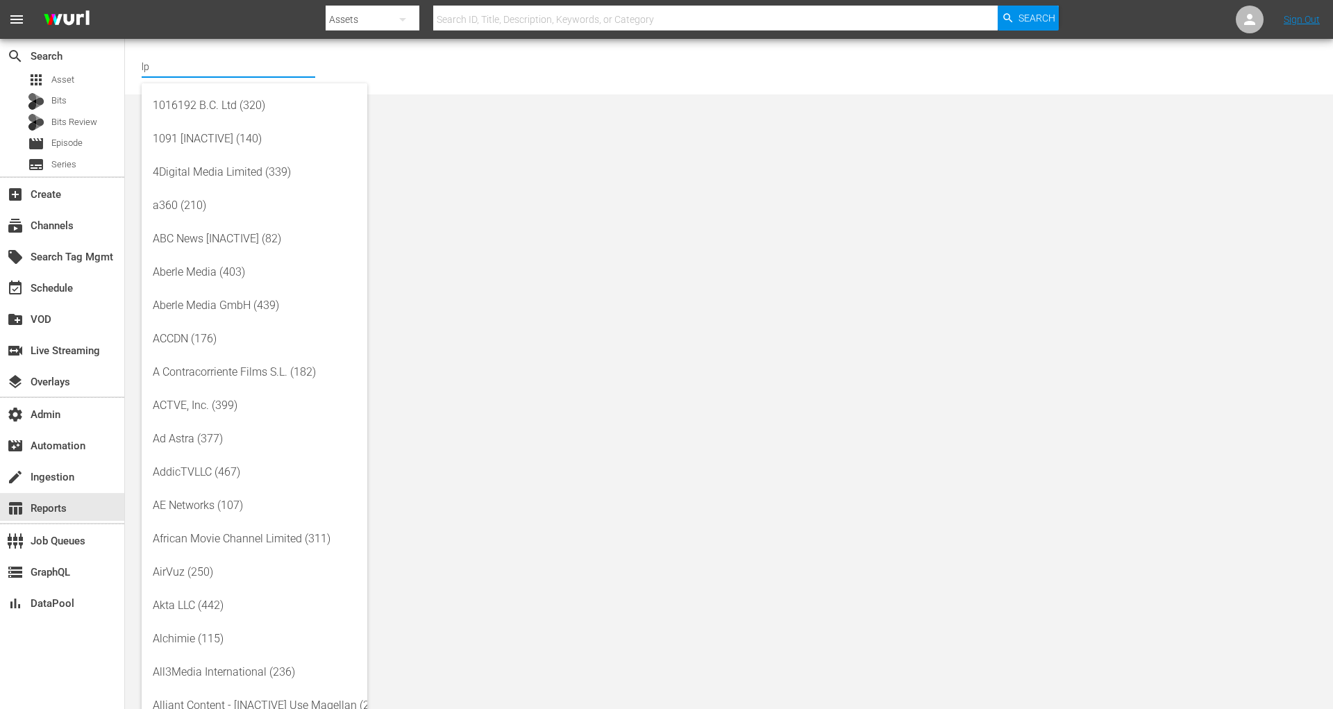
type input "l"
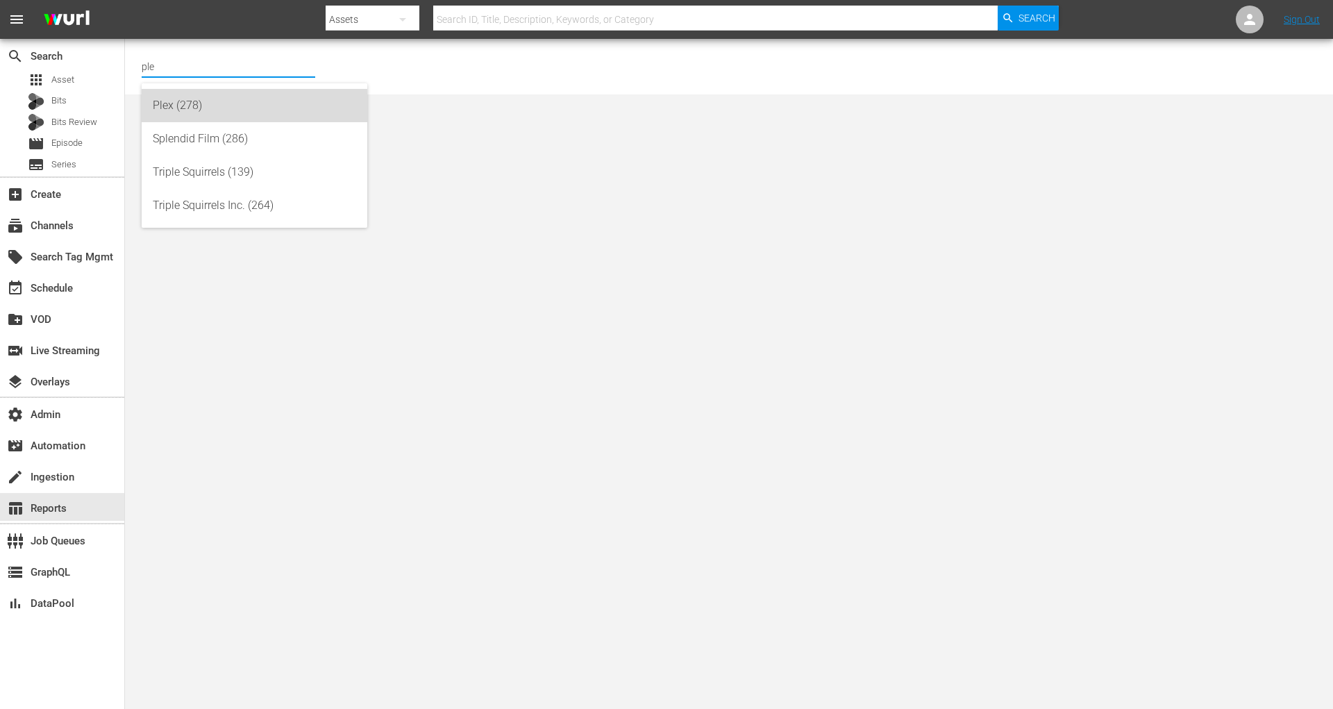
click at [208, 95] on div "Plex (278)" at bounding box center [254, 105] width 203 height 33
type input "Plex (278)"
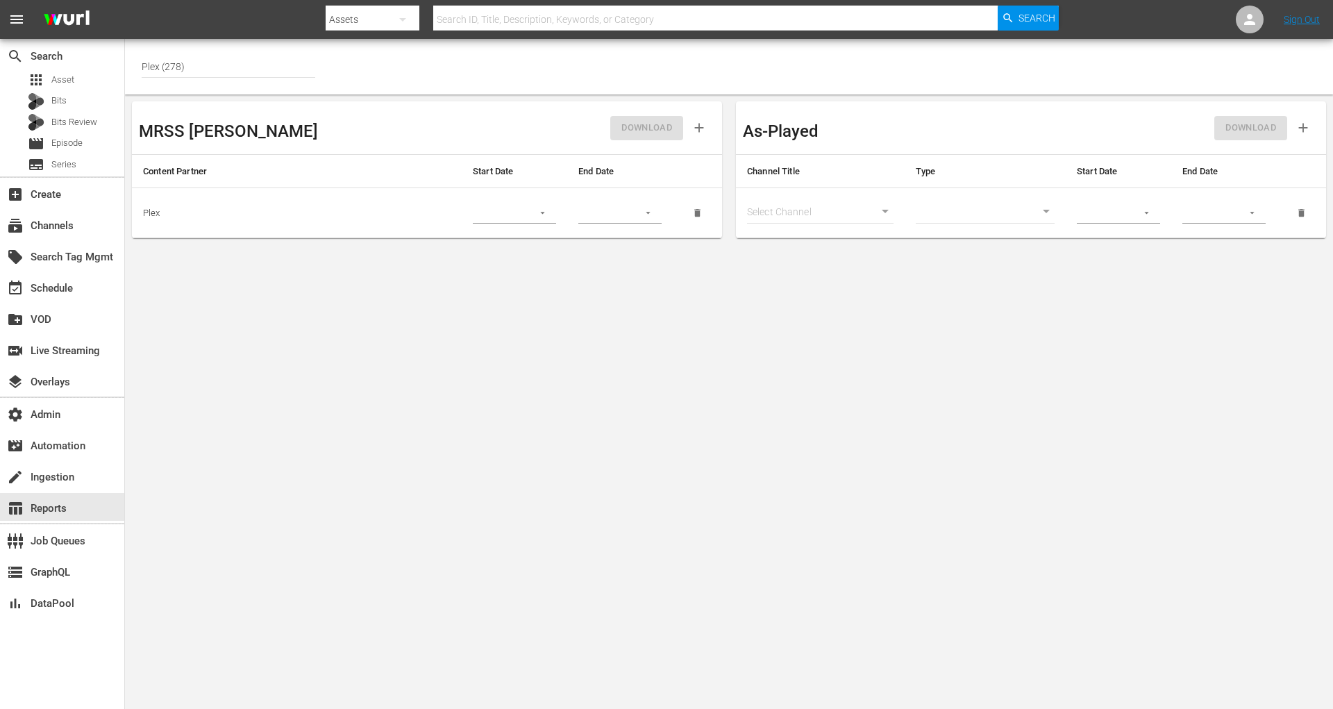
click at [555, 217] on button "button" at bounding box center [542, 212] width 27 height 27
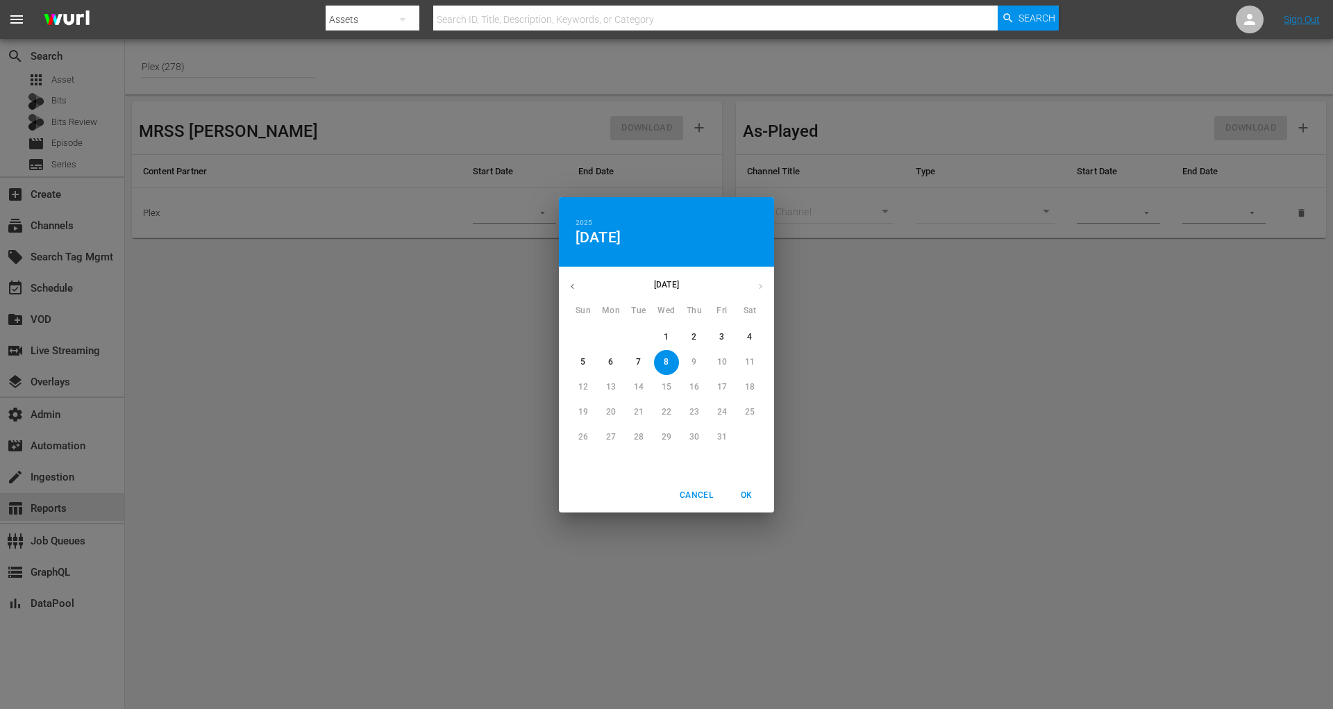
click at [576, 288] on icon "button" at bounding box center [572, 286] width 10 height 10
click at [644, 331] on span "1" at bounding box center [638, 337] width 25 height 12
click at [542, 300] on div "2025 Tue, Jul 1 July 2025 Sun Mon Tue Wed Thu Fri Sat 29 30 1 2 3 4 5 6 7 8 9 1…" at bounding box center [666, 354] width 1333 height 709
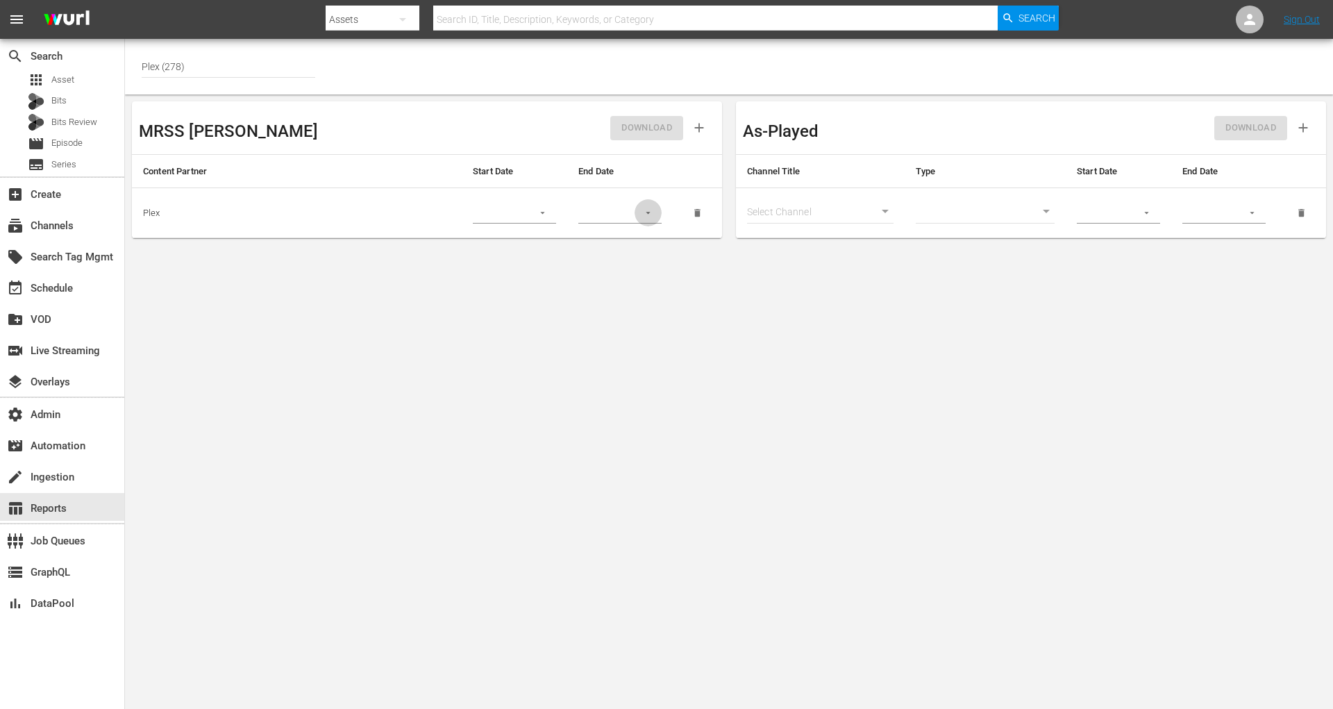
click at [645, 210] on icon "button" at bounding box center [648, 213] width 10 height 10
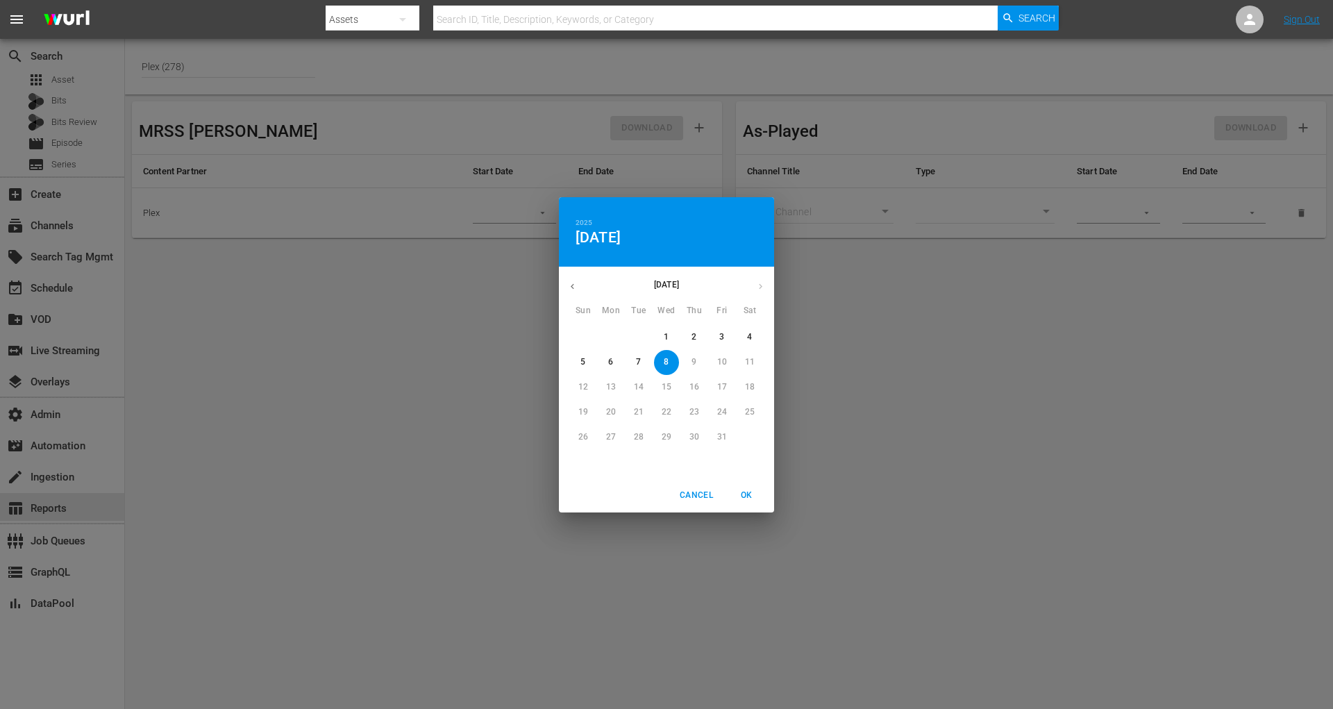
click at [488, 242] on div "2025 Wed, Oct 8 October 2025 Sun Mon Tue Wed Thu Fri Sat 28 29 30 1 2 3 4 5 6 7…" at bounding box center [666, 354] width 1333 height 709
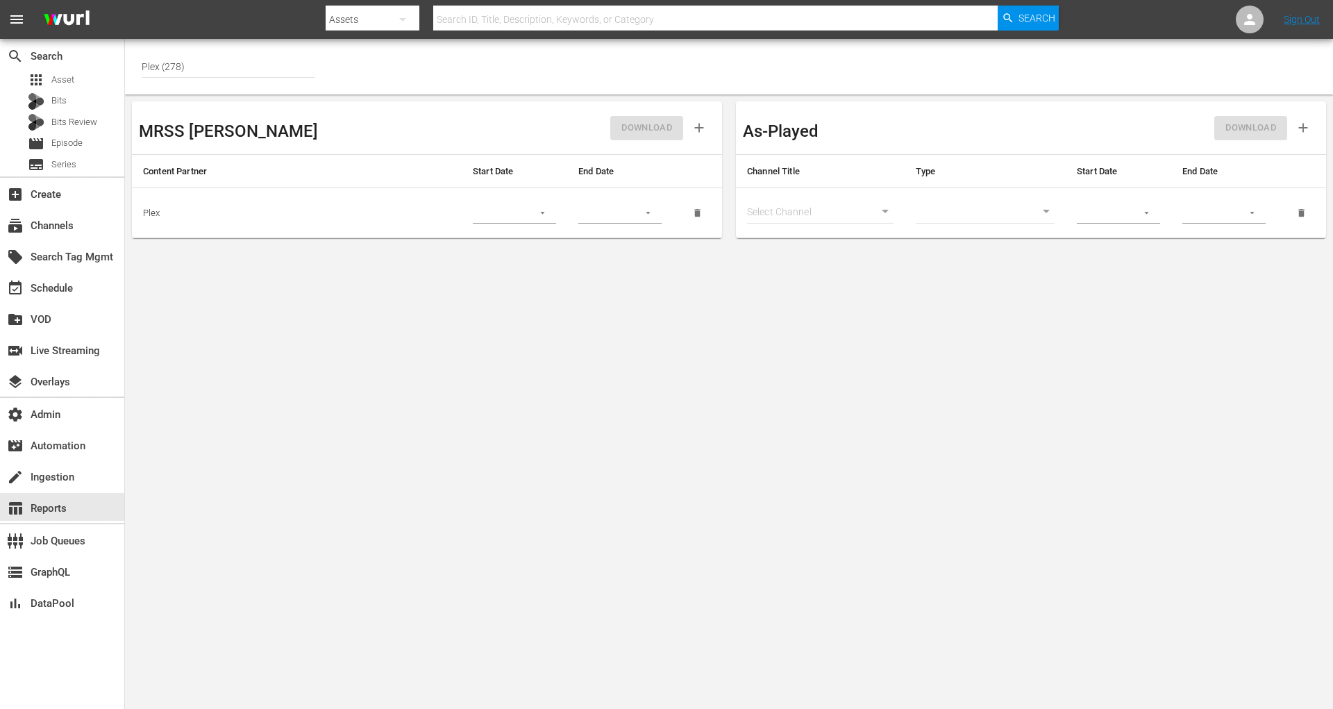
click at [524, 220] on div at bounding box center [514, 213] width 83 height 21
click at [543, 219] on button "button" at bounding box center [542, 212] width 27 height 27
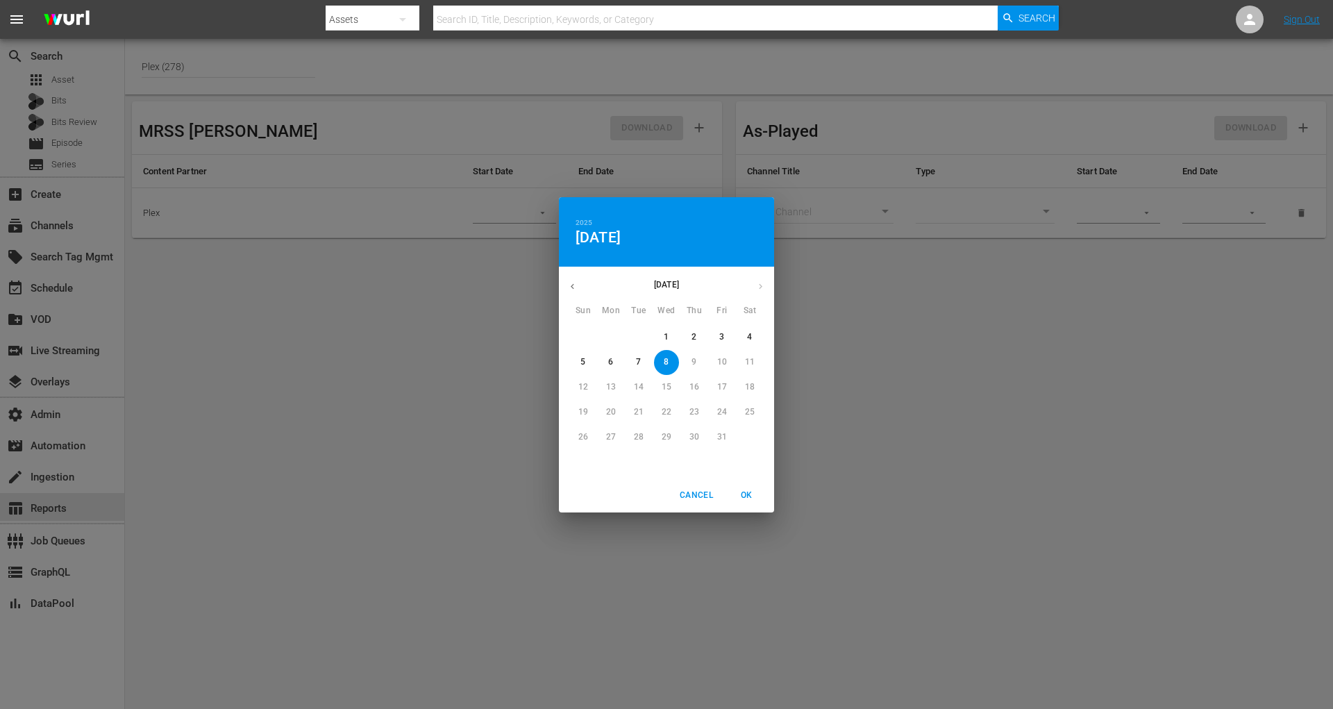
click at [574, 279] on button "button" at bounding box center [572, 286] width 27 height 27
click at [724, 340] on p "1" at bounding box center [722, 337] width 5 height 12
click at [683, 182] on div "2025 Fri, Aug 1 August 2025 Sun Mon Tue Wed Thu Fri Sat 27 28 29 30 31 1 2 3 4 …" at bounding box center [666, 354] width 1333 height 709
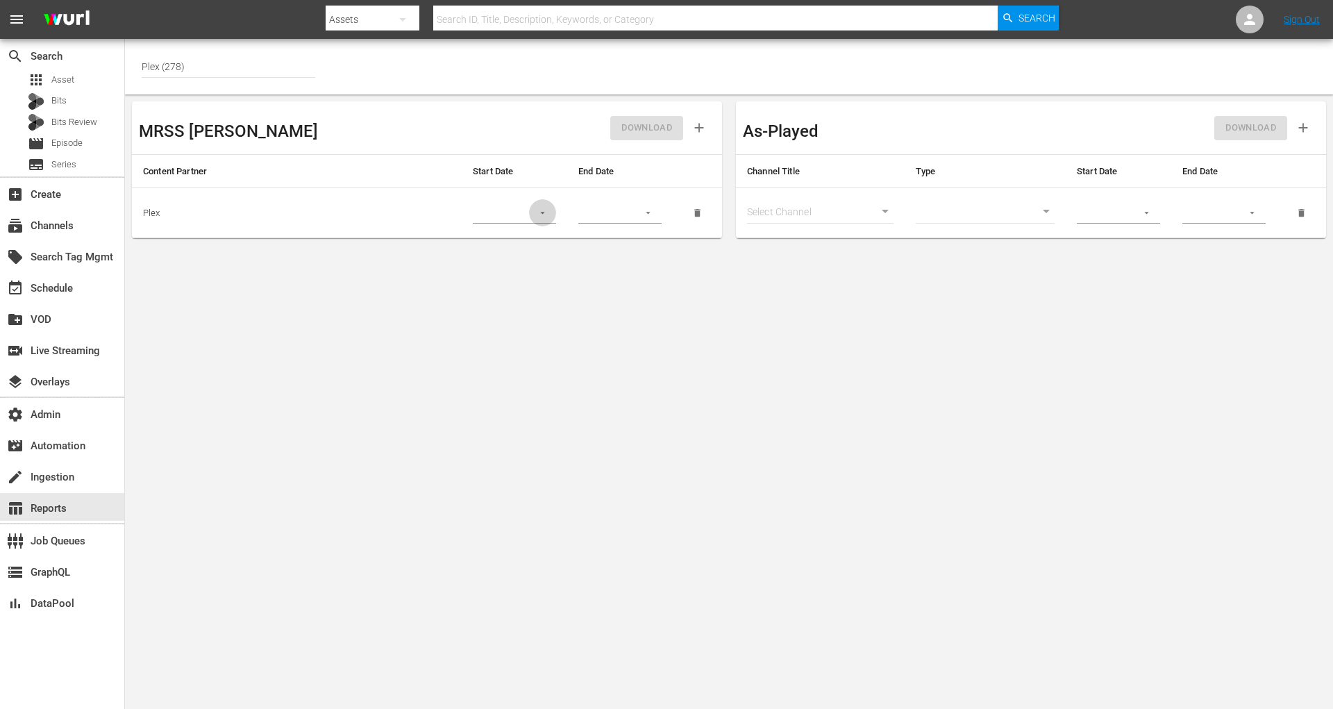
click at [546, 212] on icon "button" at bounding box center [543, 213] width 10 height 10
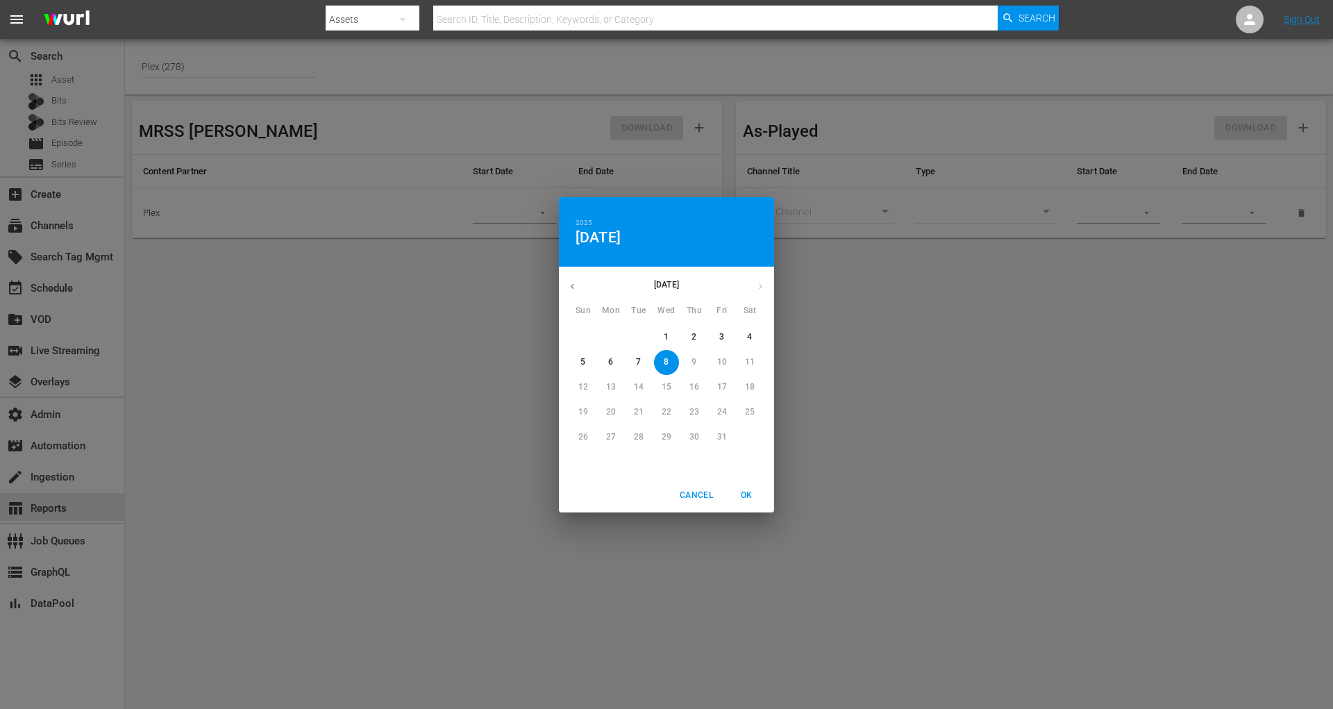
click at [577, 279] on button "button" at bounding box center [572, 286] width 27 height 27
click at [715, 333] on span "1" at bounding box center [722, 337] width 25 height 12
click at [753, 489] on span "OK" at bounding box center [746, 495] width 33 height 15
type input "08/01/2025"
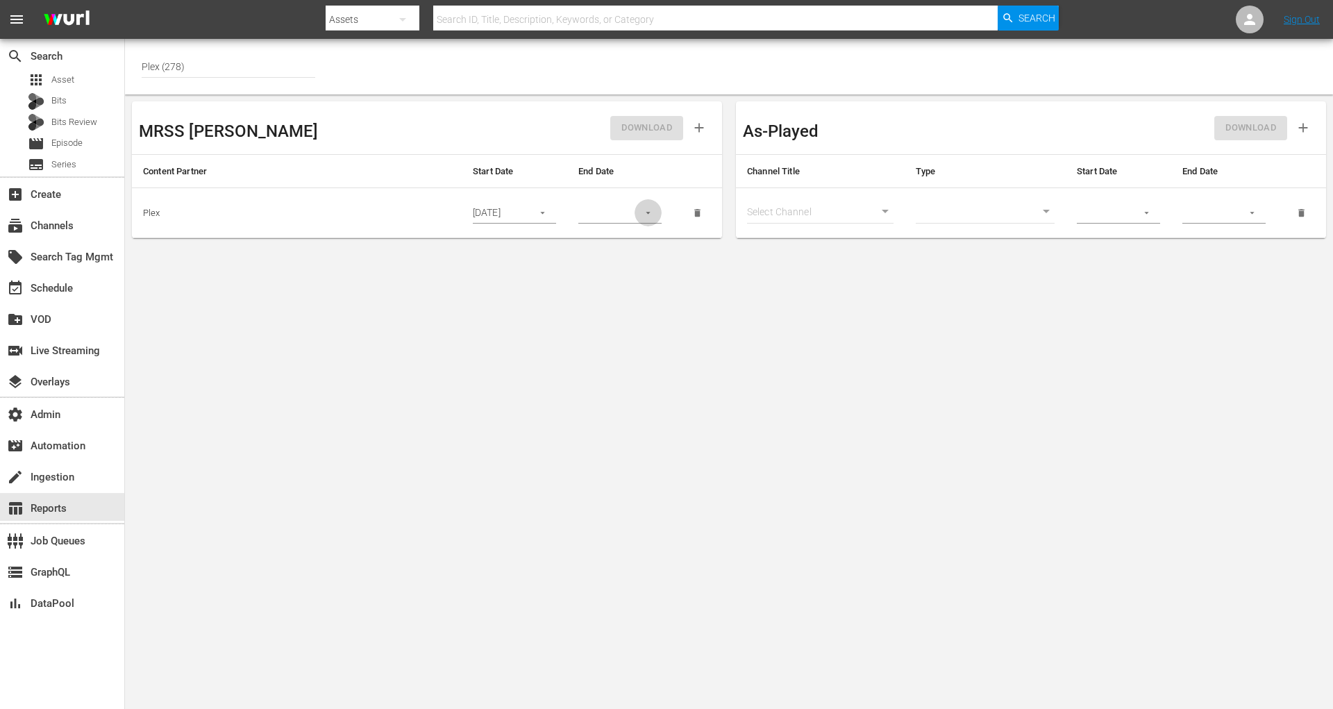
click at [645, 212] on icon "button" at bounding box center [648, 213] width 10 height 10
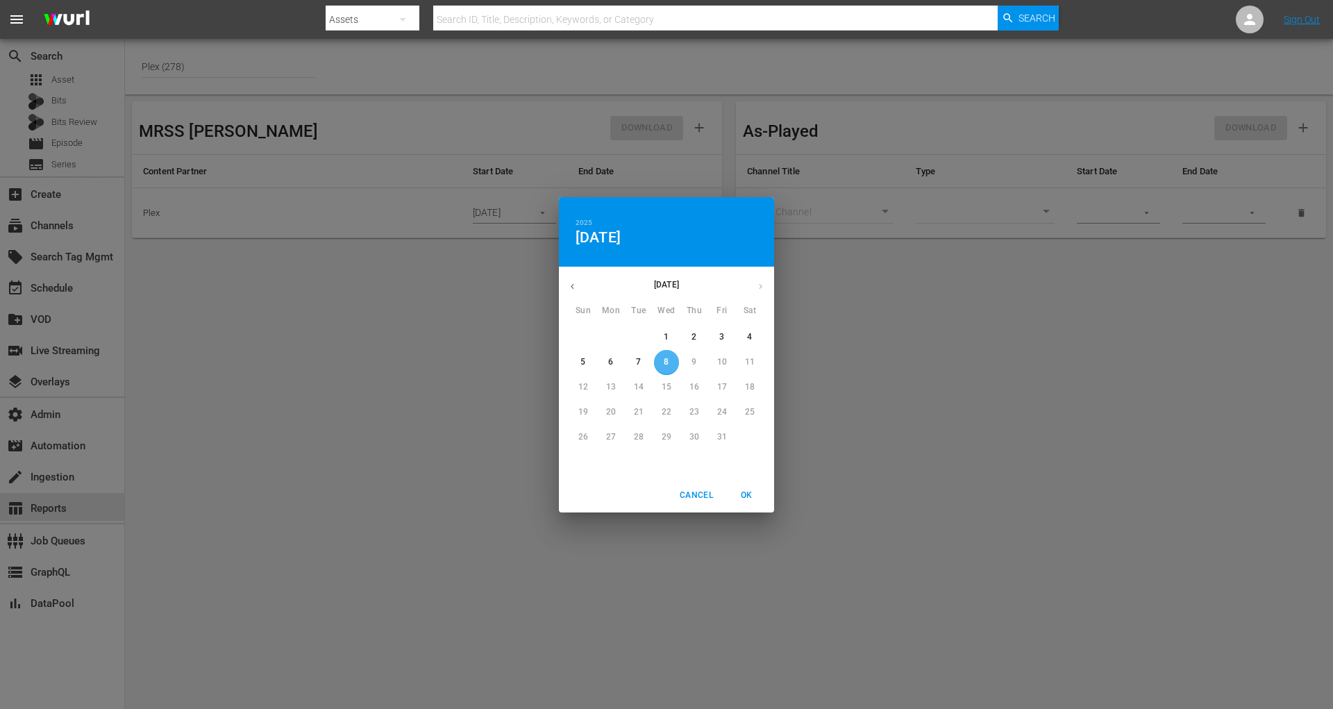
click at [672, 352] on button "8" at bounding box center [666, 362] width 25 height 25
click at [749, 504] on button "OK" at bounding box center [746, 495] width 44 height 23
type input "10/08/2025"
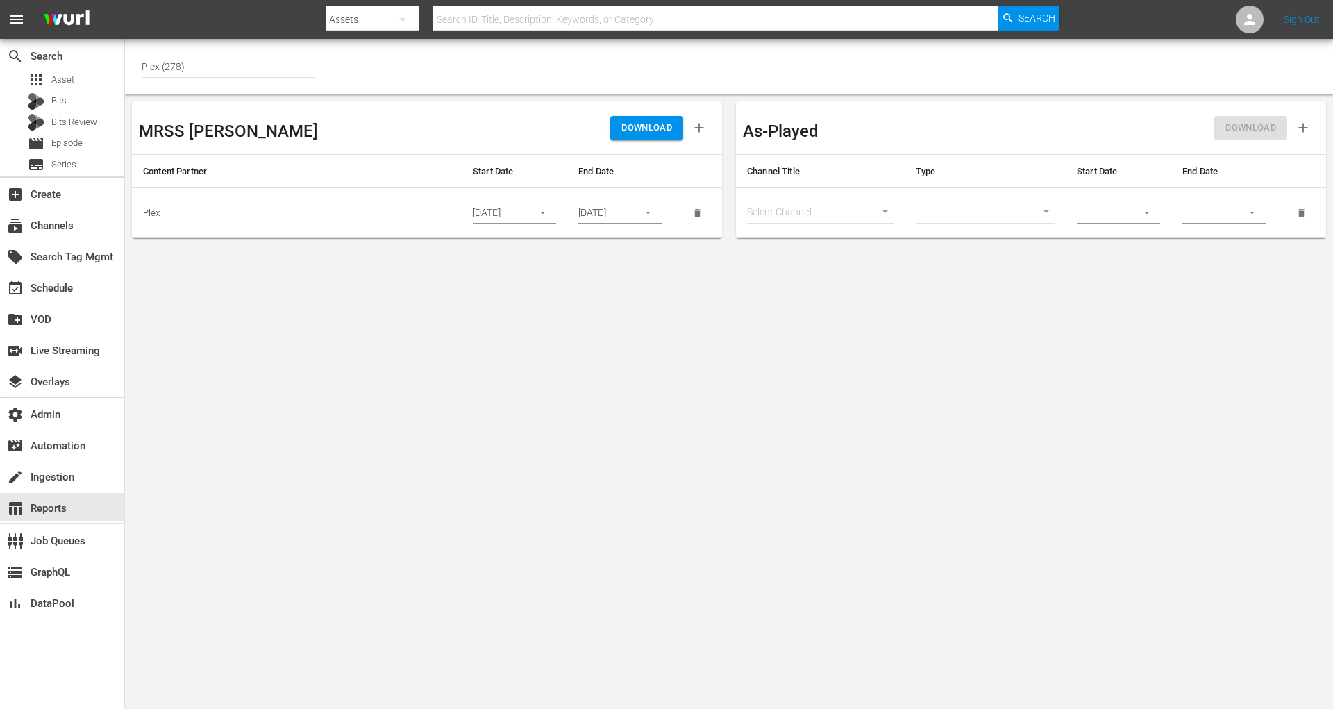
click at [652, 141] on div "DOWNLOAD" at bounding box center [571, 127] width 288 height 39
click at [650, 133] on span "DOWNLOAD" at bounding box center [647, 128] width 51 height 16
